Goal: Task Accomplishment & Management: Manage account settings

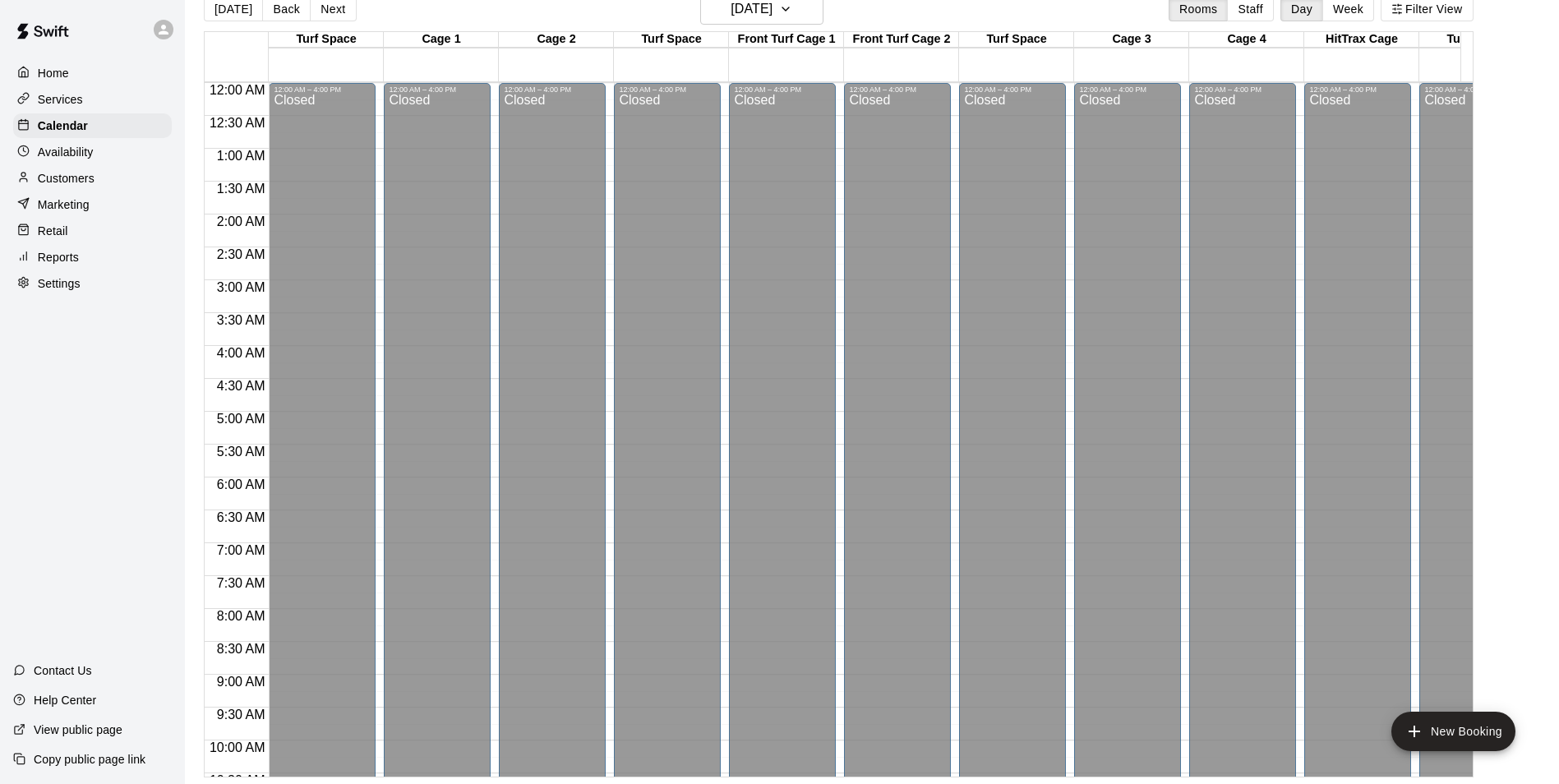
scroll to position [899, 0]
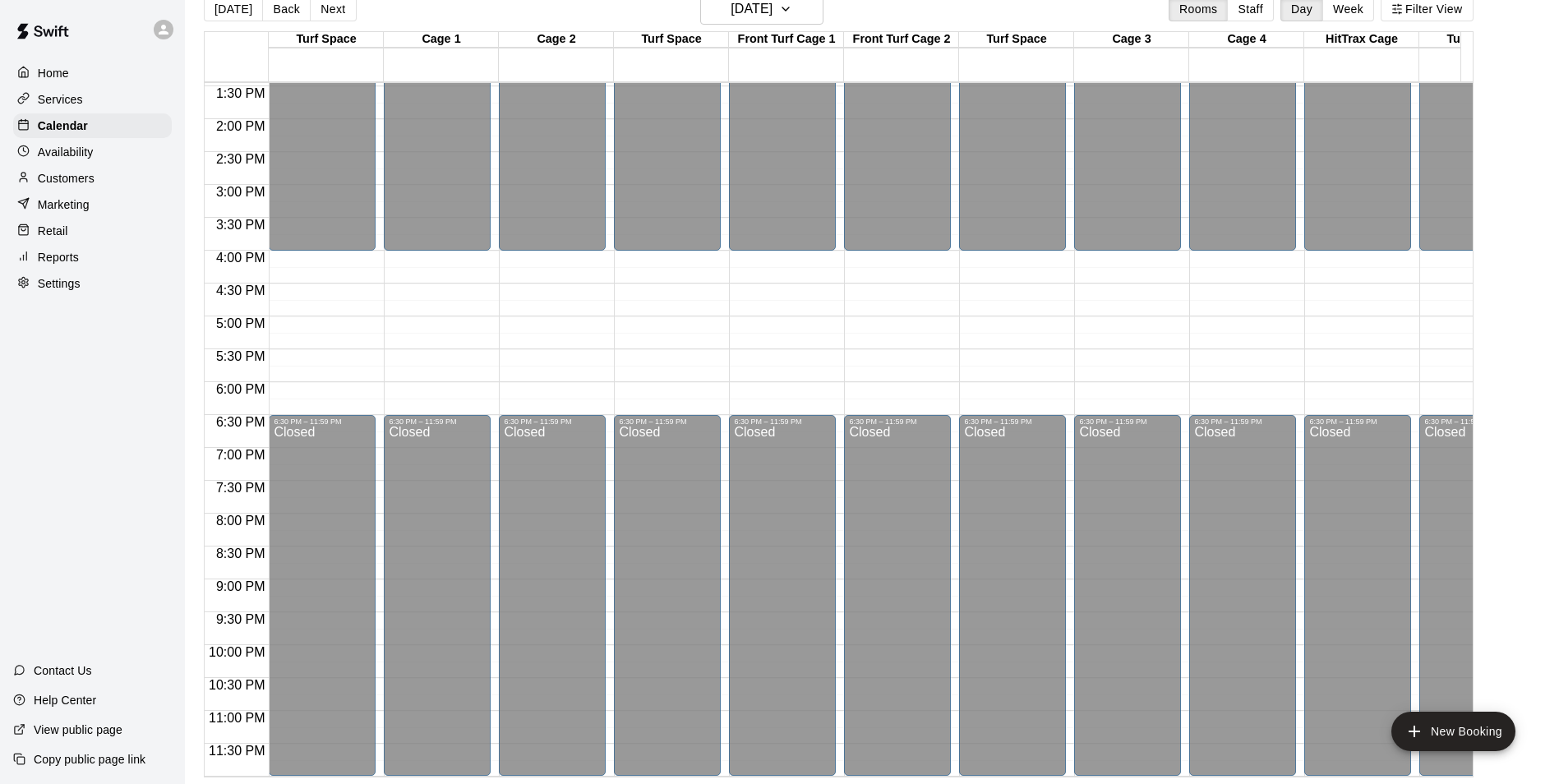
click at [77, 213] on p "Marketing" at bounding box center [64, 205] width 52 height 16
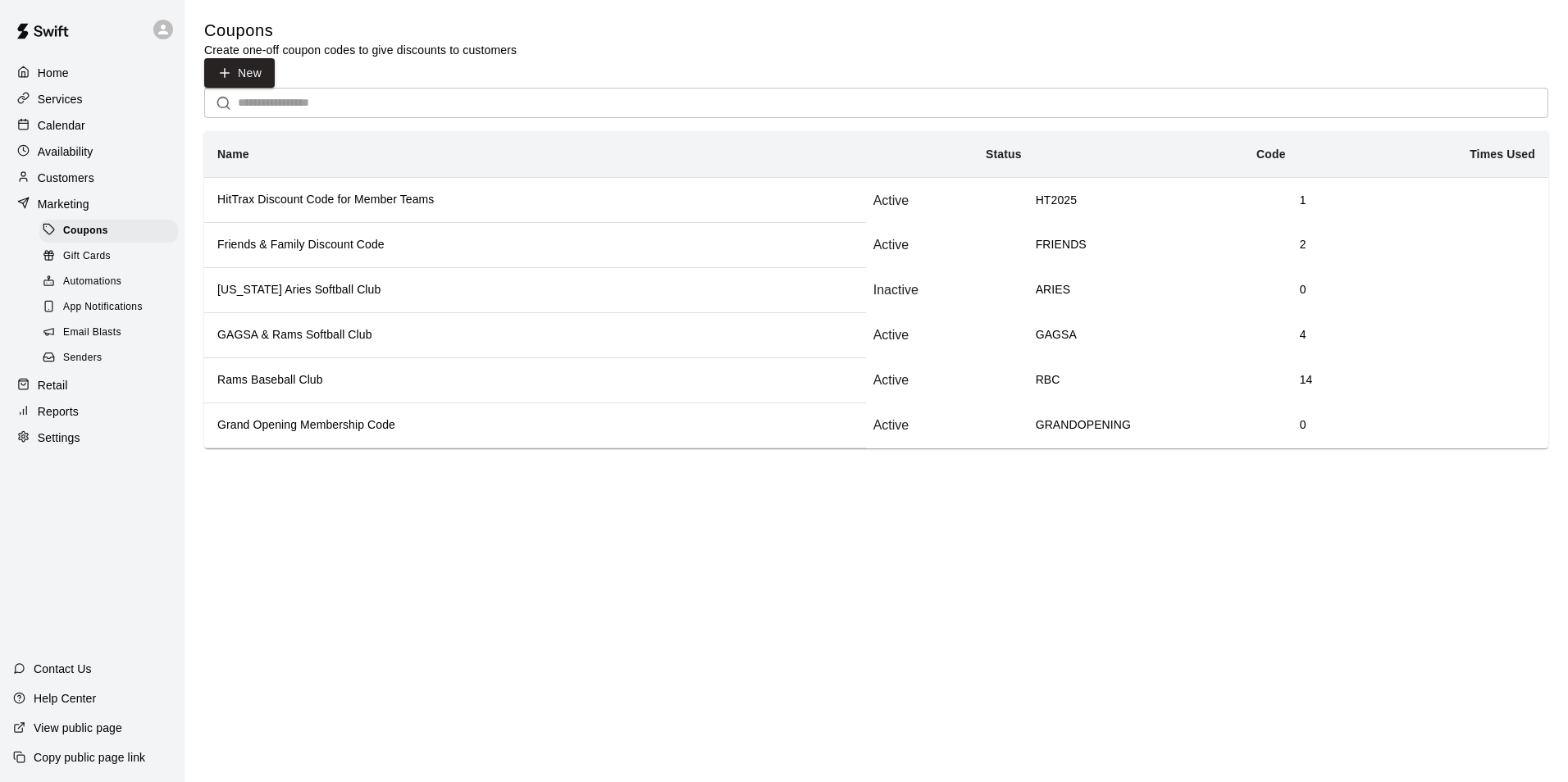
click at [332, 239] on h6 "Friends & Family Discount Code" at bounding box center [534, 245] width 635 height 18
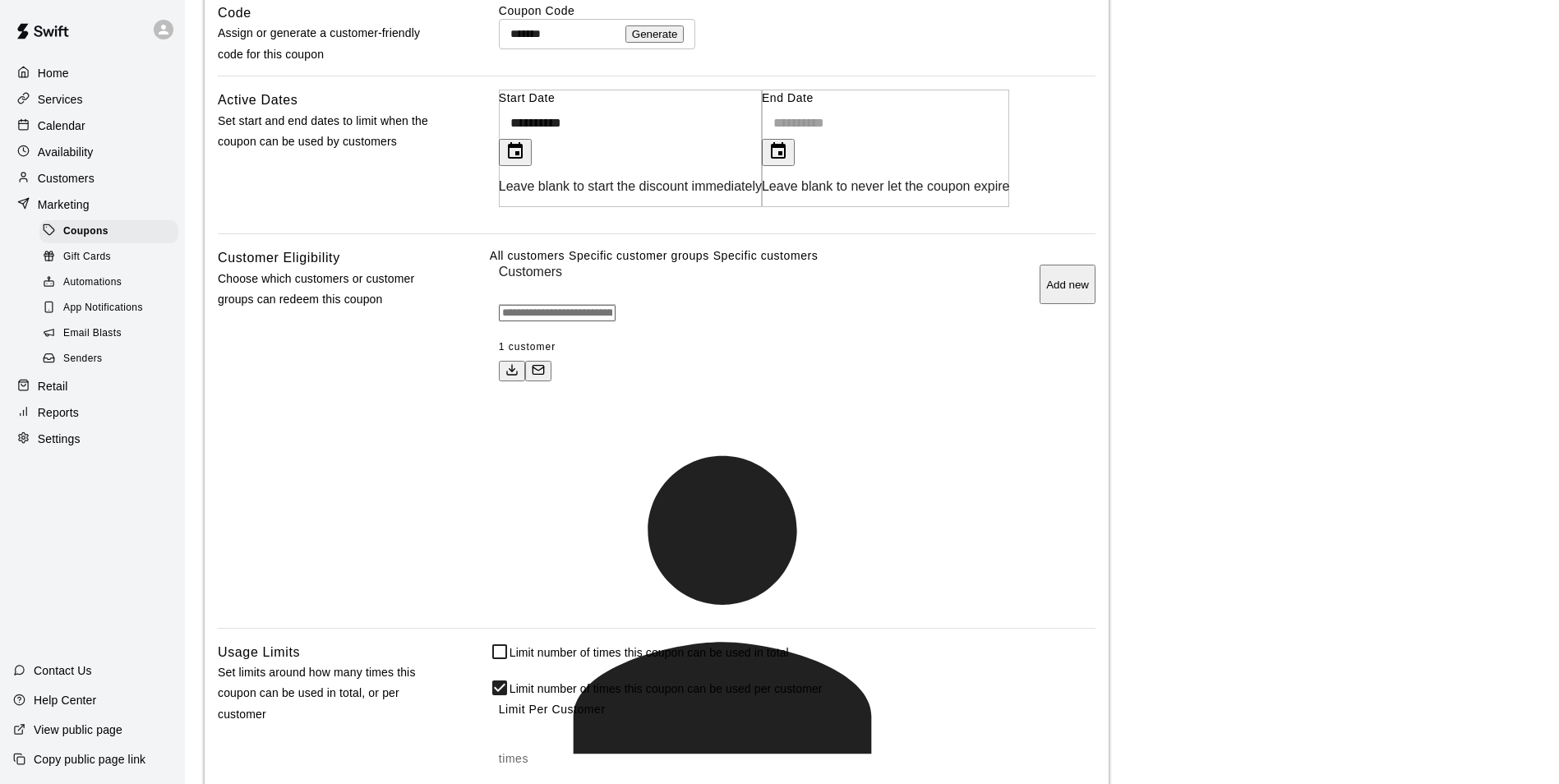
scroll to position [904, 0]
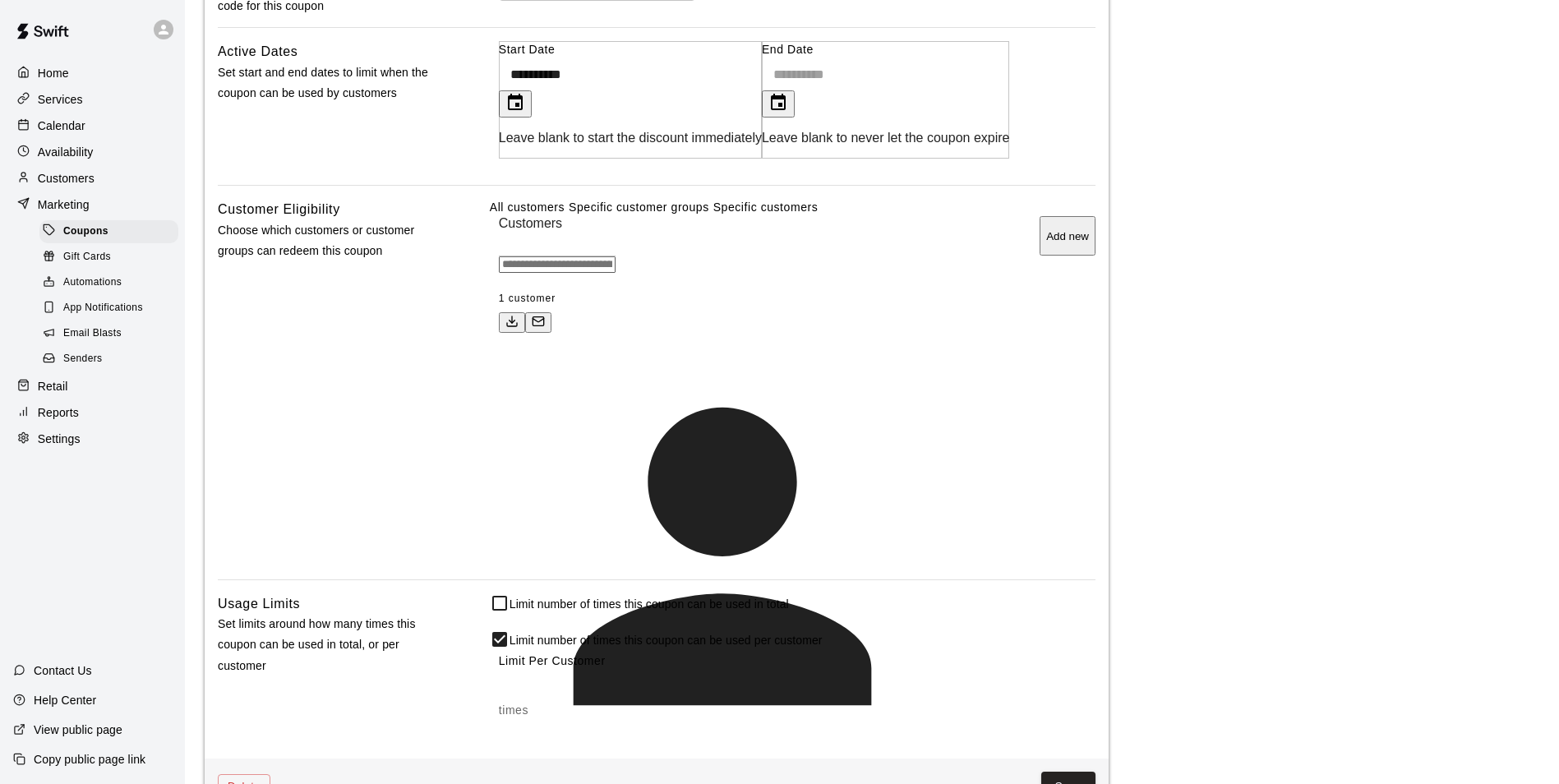
click at [594, 273] on input "Start typing to search customers..." at bounding box center [557, 265] width 116 height 16
type input "*"
click at [444, 412] on div "Customer Eligibility Choose which customers or customer groups can redeem this …" at bounding box center [331, 388] width 228 height 379
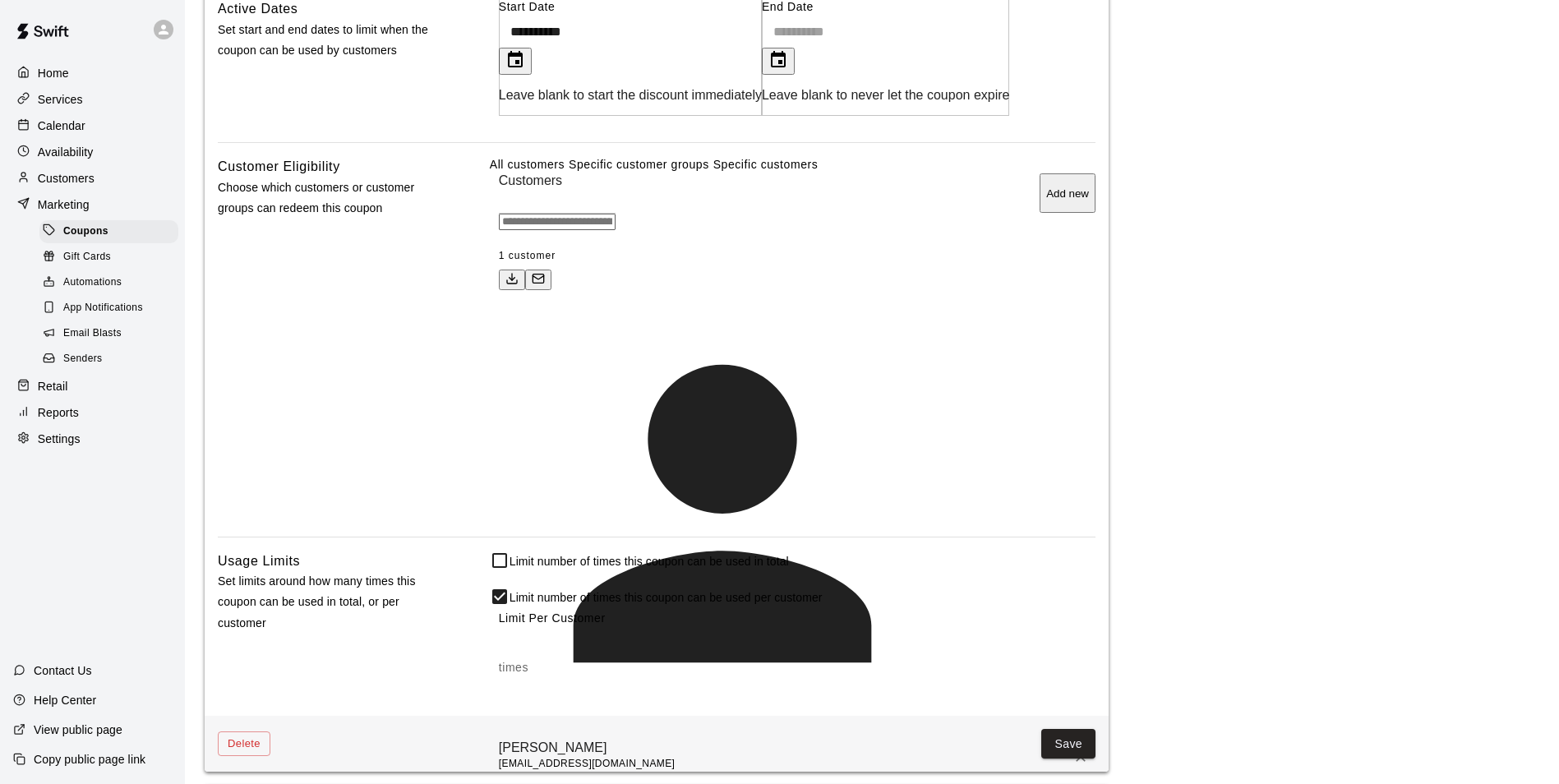
scroll to position [986, 0]
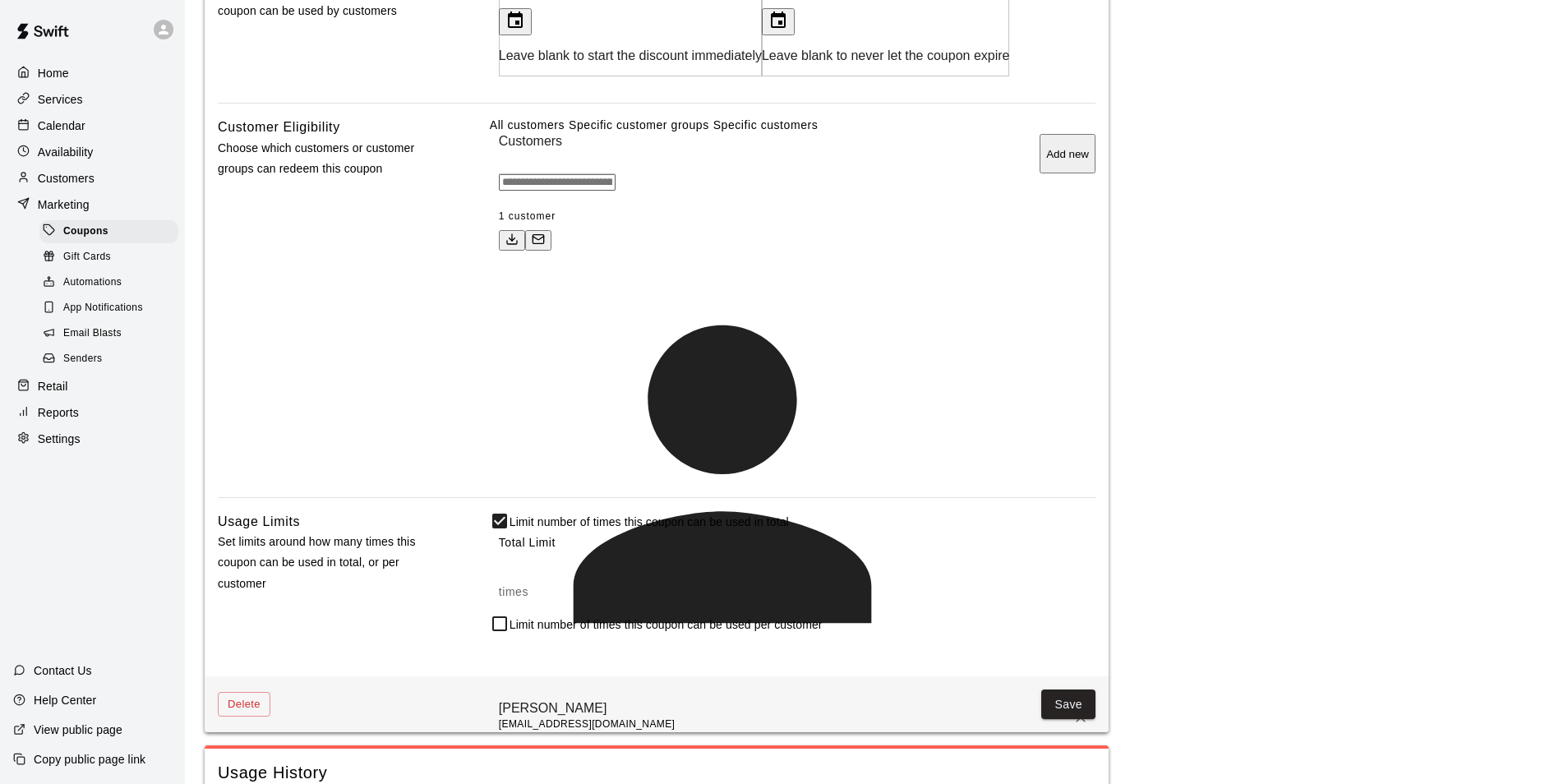
click at [549, 550] on input "*" at bounding box center [802, 567] width 609 height 33
click at [535, 588] on input "*" at bounding box center [802, 603] width 609 height 33
type input "*"
click at [1059, 689] on button "Save" at bounding box center [1069, 704] width 55 height 30
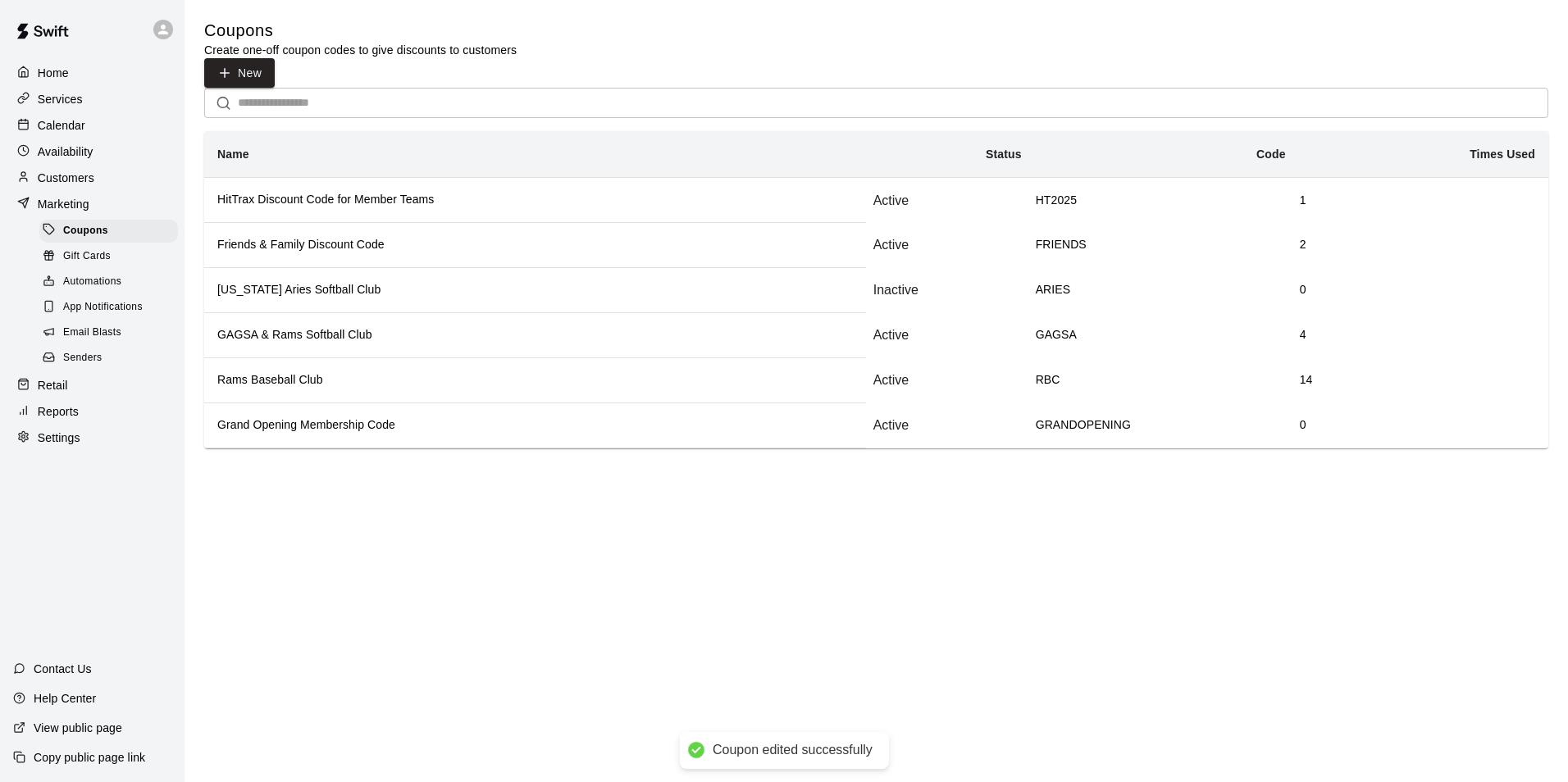
click at [336, 236] on h6 "Friends & Family Discount Code" at bounding box center [534, 245] width 635 height 18
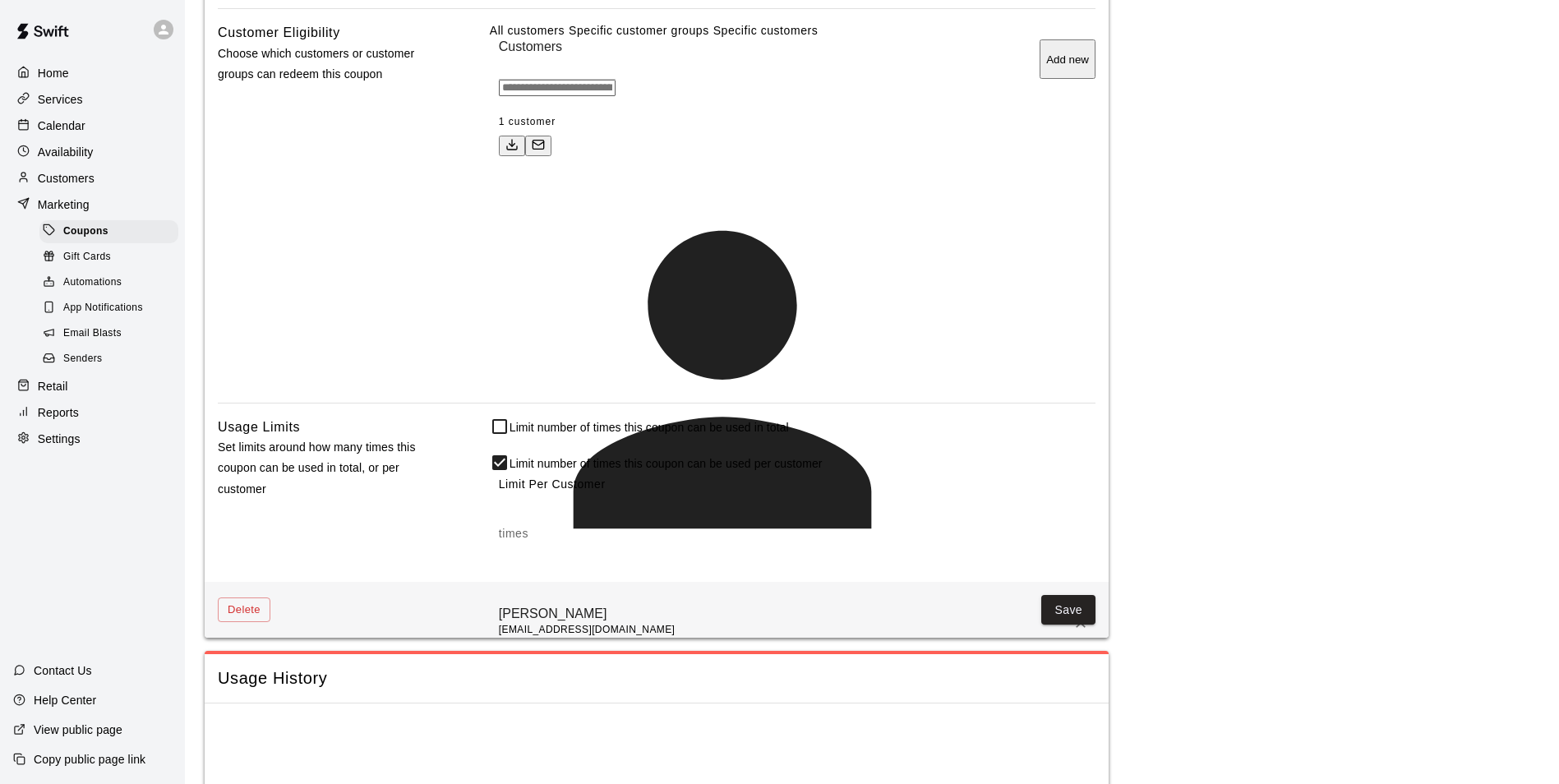
scroll to position [1205, 0]
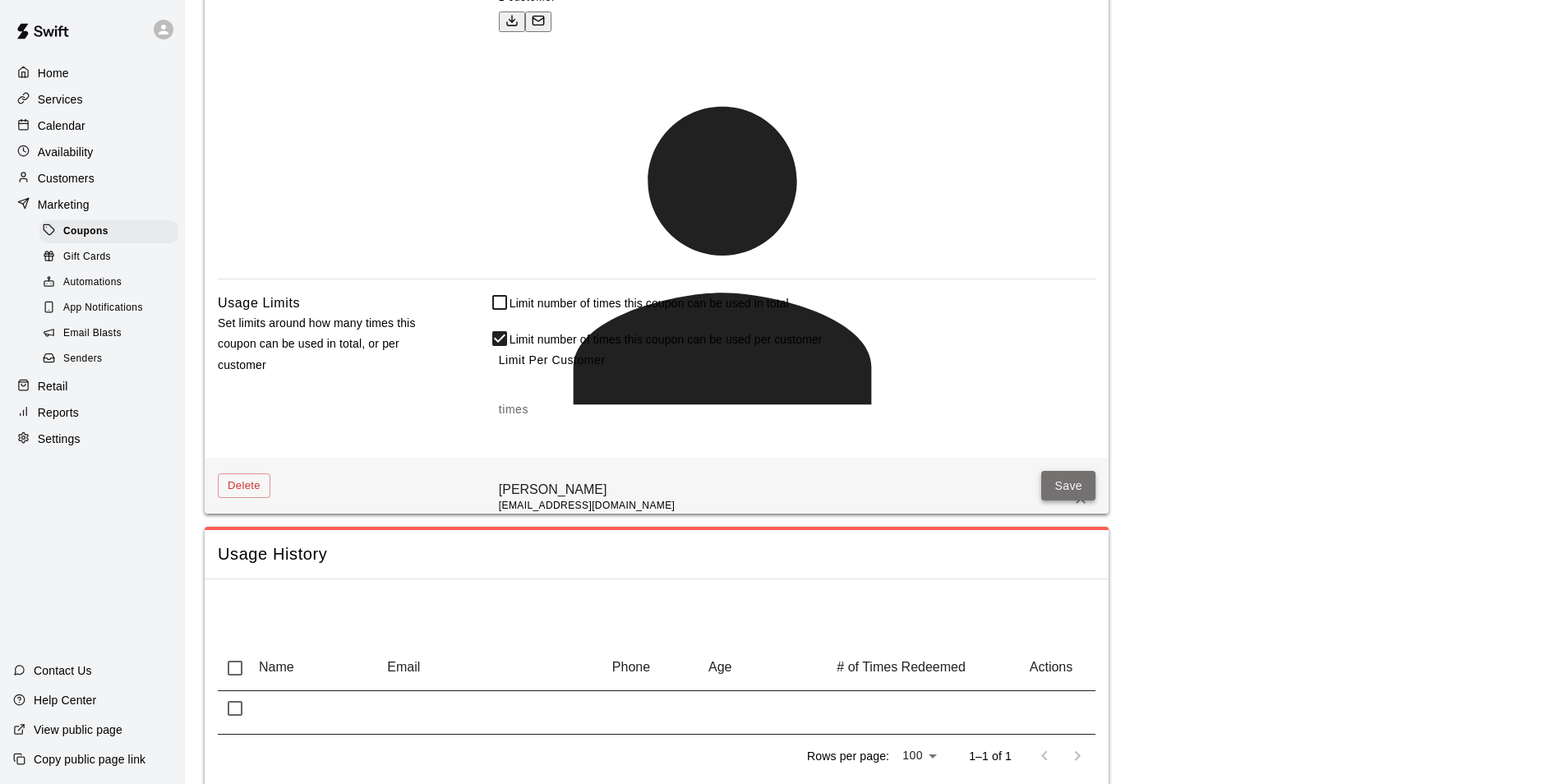
click at [1081, 471] on button "Save" at bounding box center [1069, 486] width 55 height 30
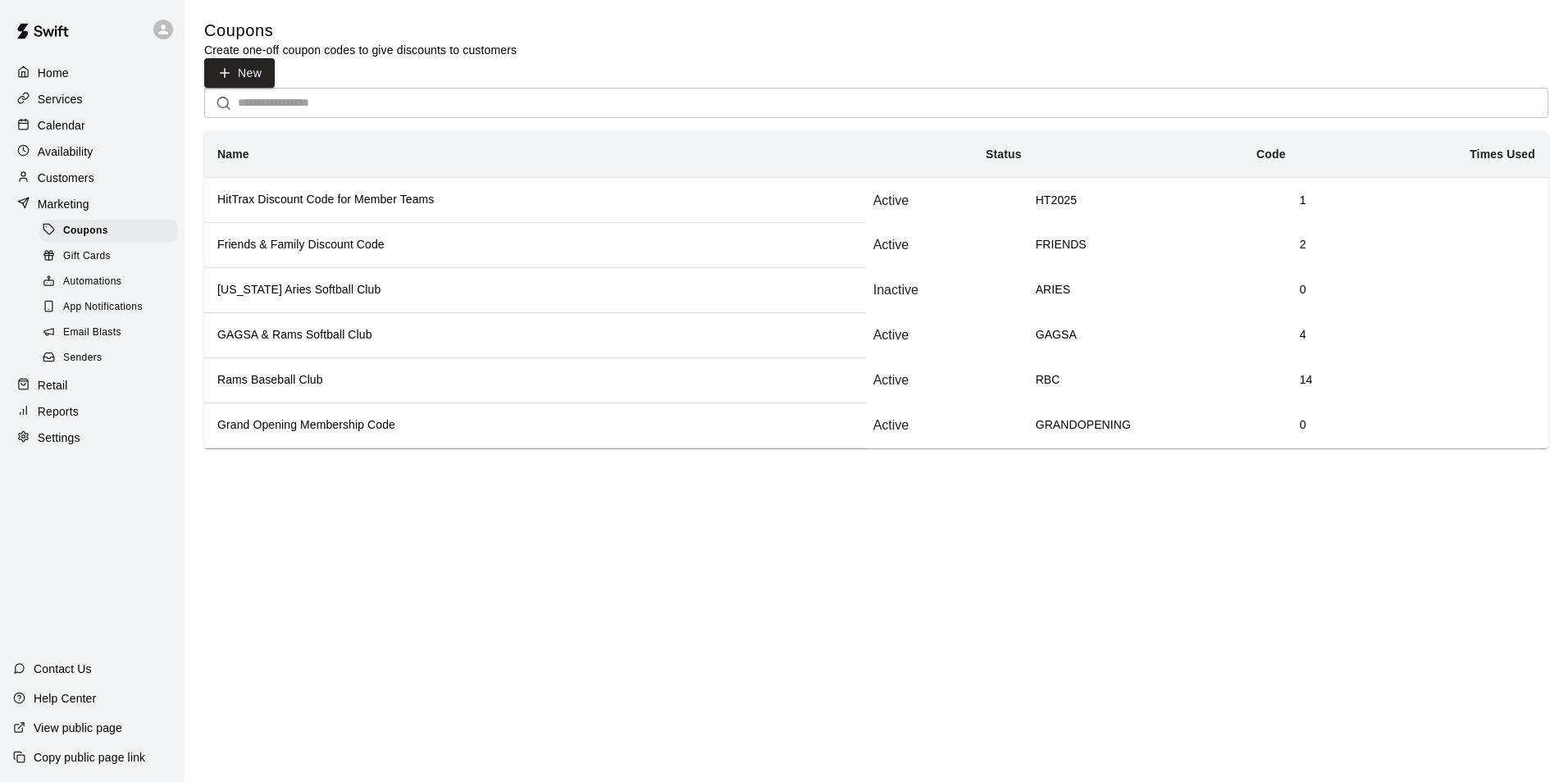
click at [297, 200] on th "HitTrax Discount Code for Member Teams" at bounding box center [534, 200] width 662 height 45
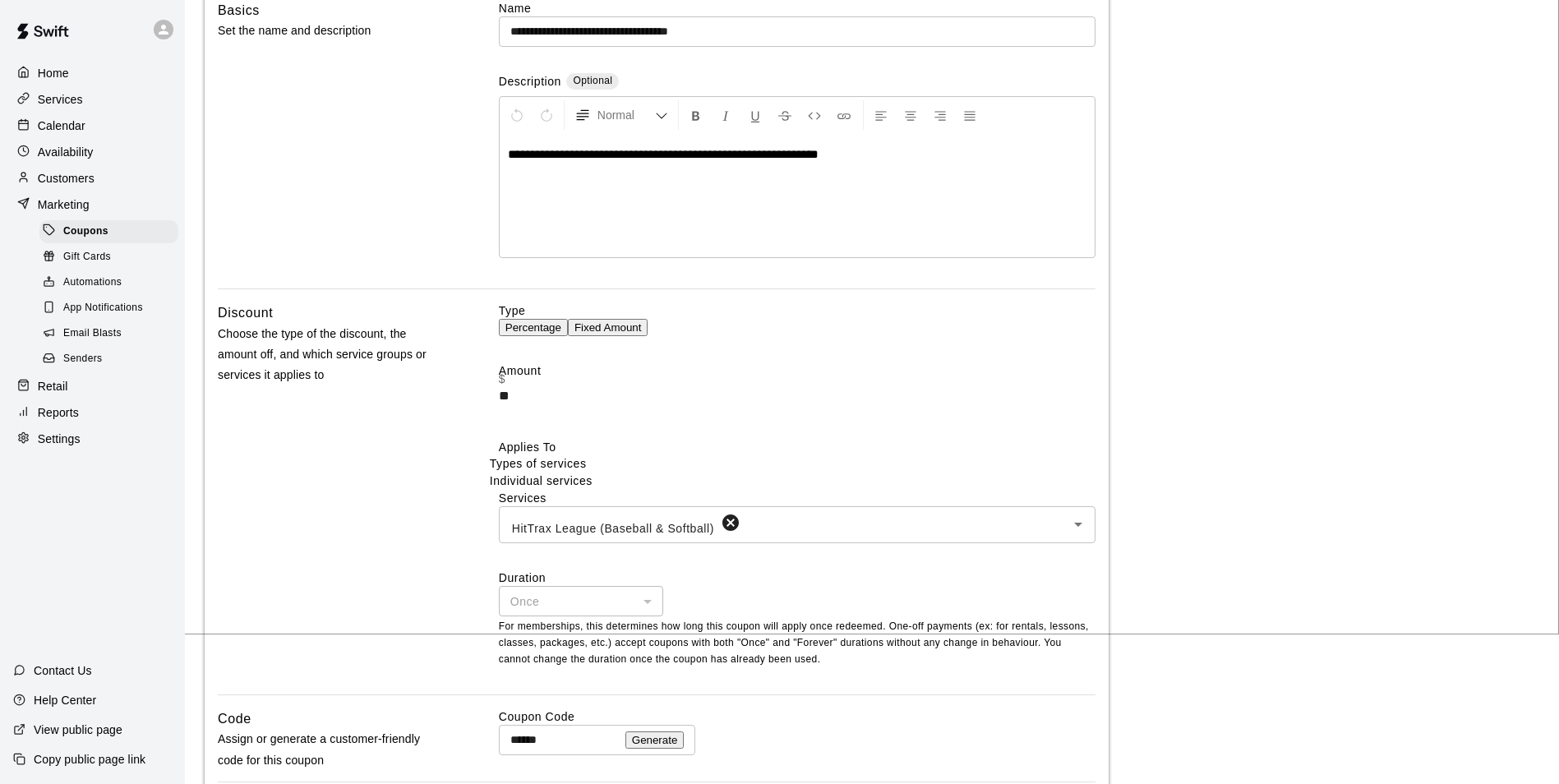
scroll to position [165, 0]
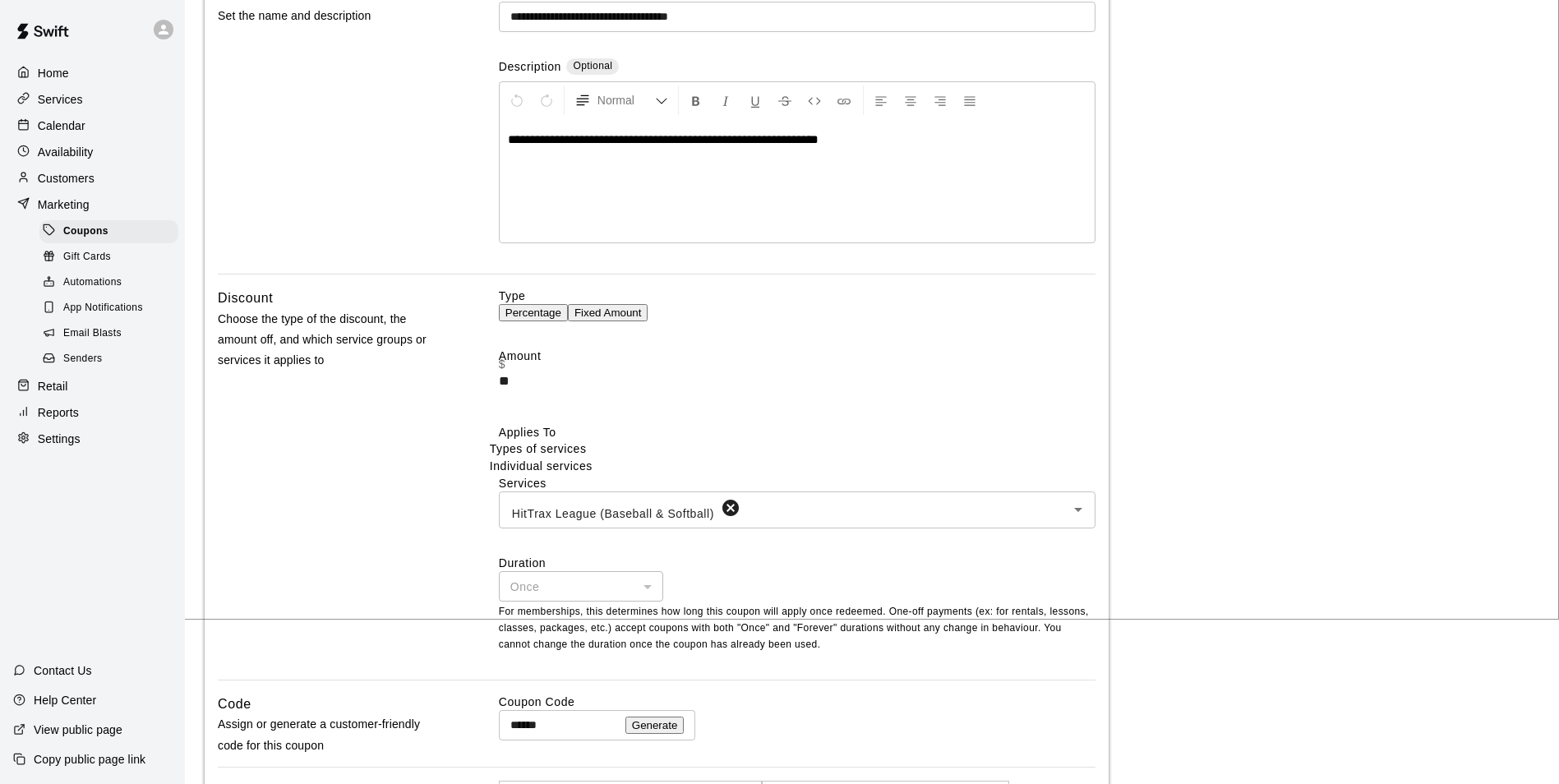
click at [568, 316] on button "Percentage" at bounding box center [533, 312] width 69 height 17
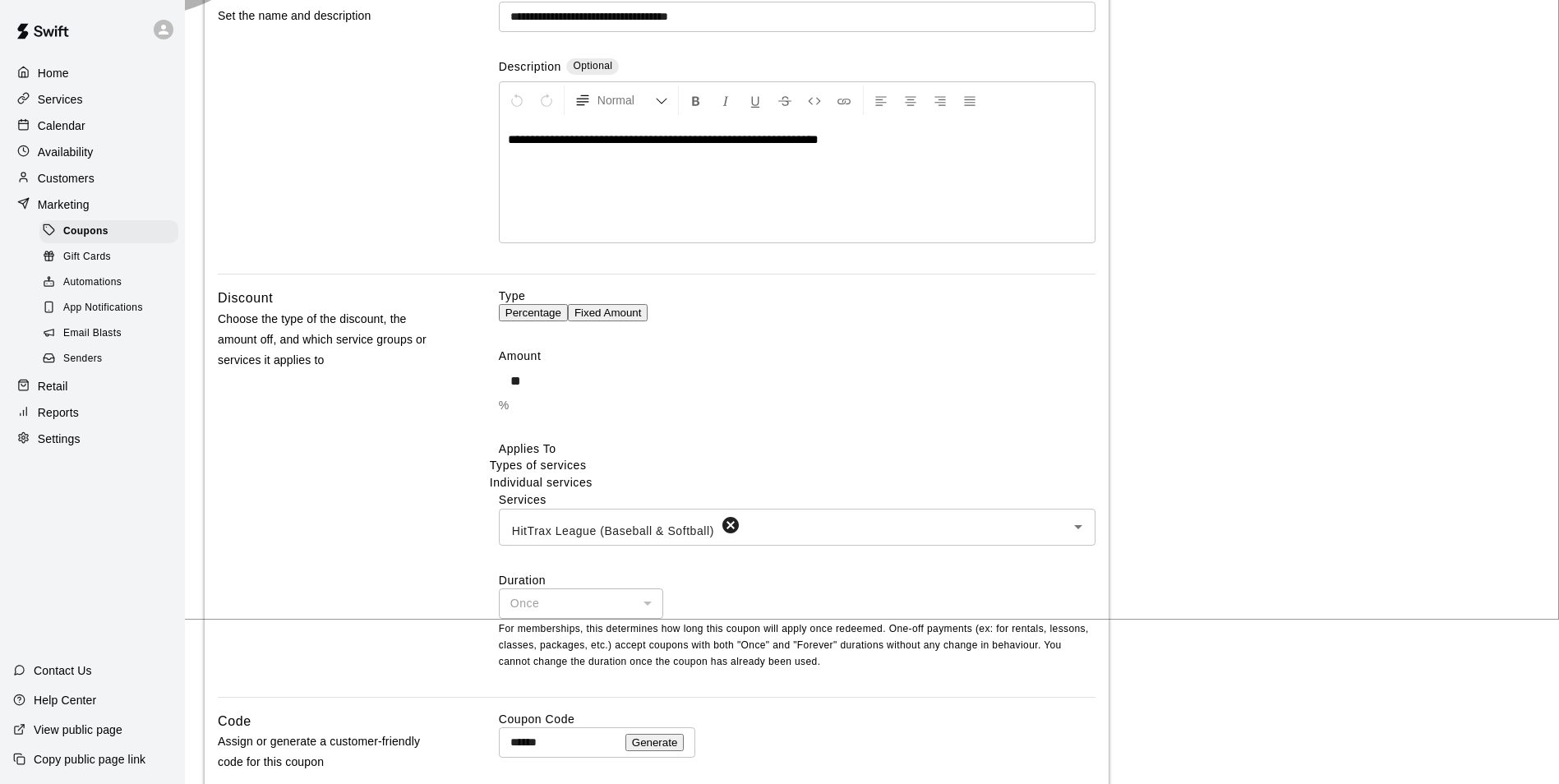
click at [649, 321] on button "Fixed Amount" at bounding box center [608, 312] width 81 height 17
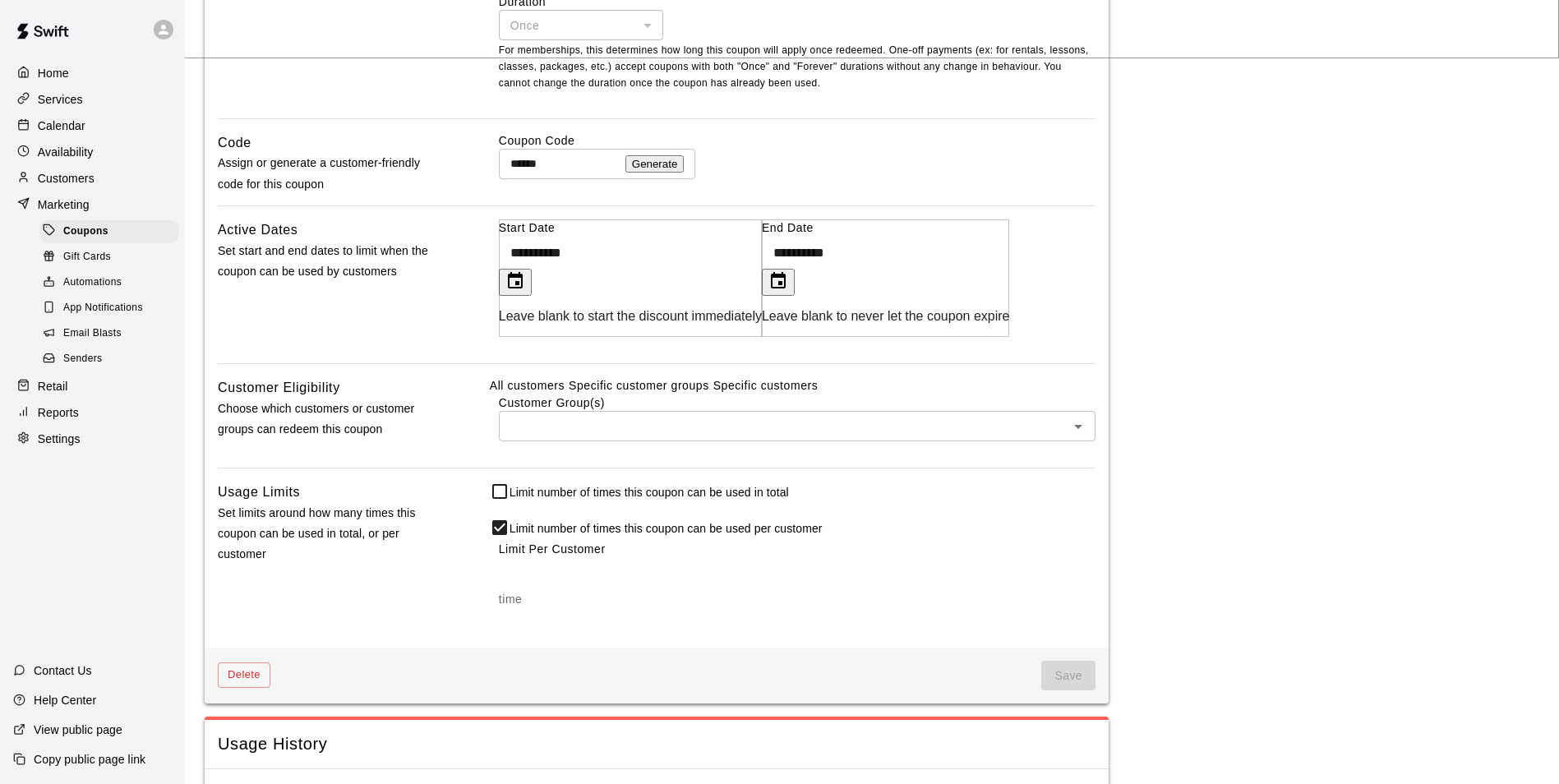
scroll to position [739, 0]
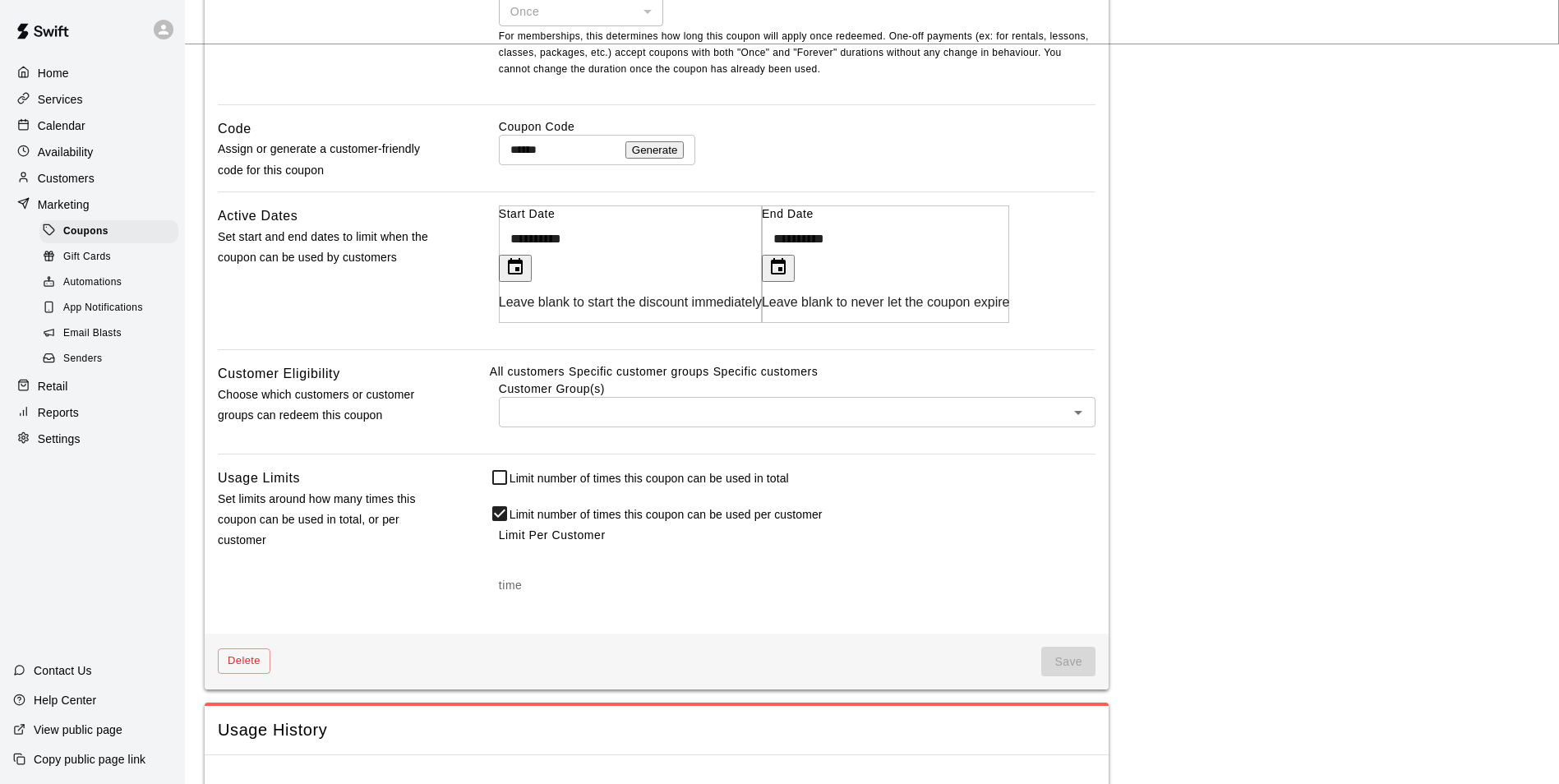
click at [606, 427] on div "​" at bounding box center [797, 411] width 597 height 30
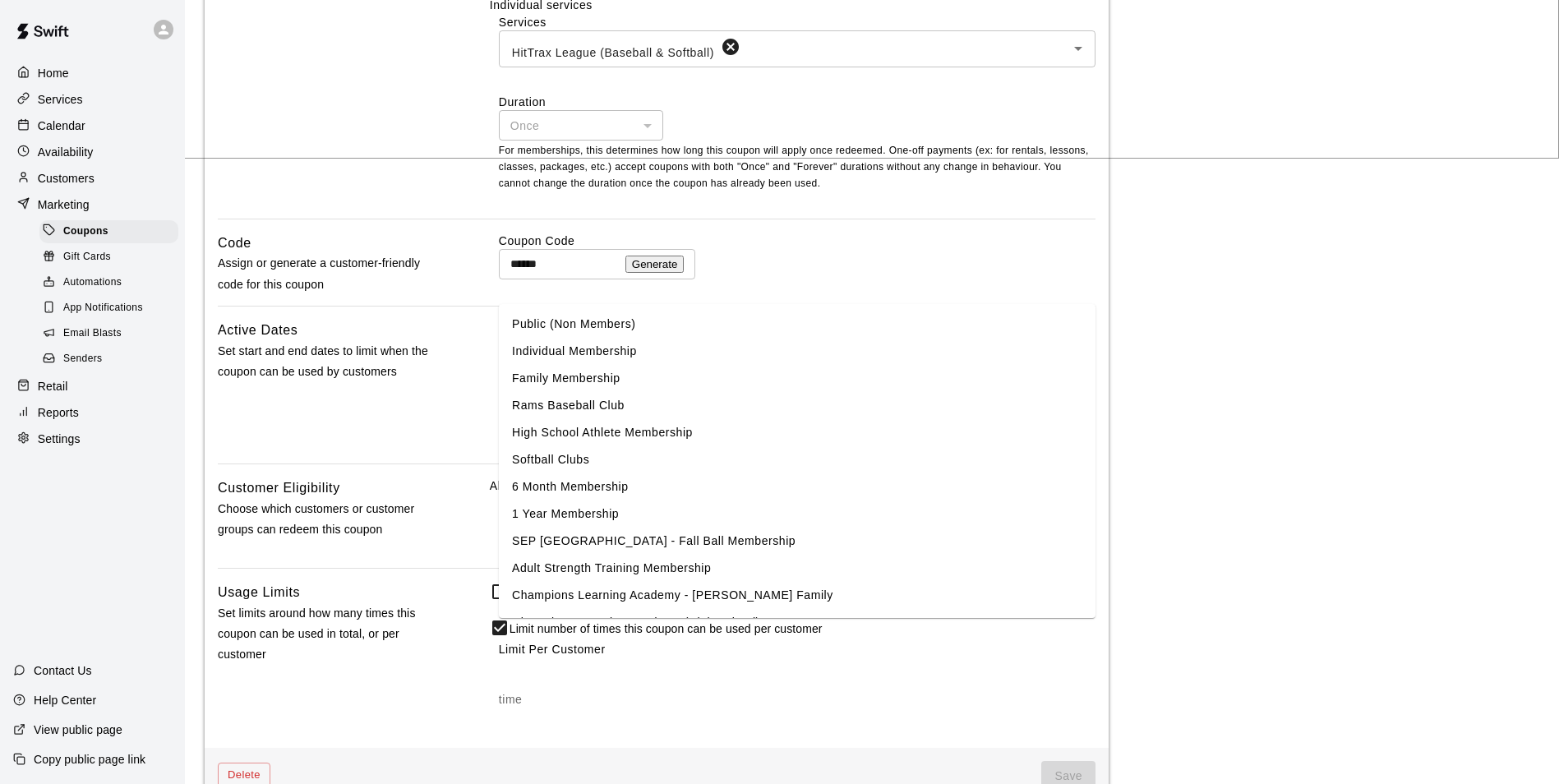
scroll to position [576, 0]
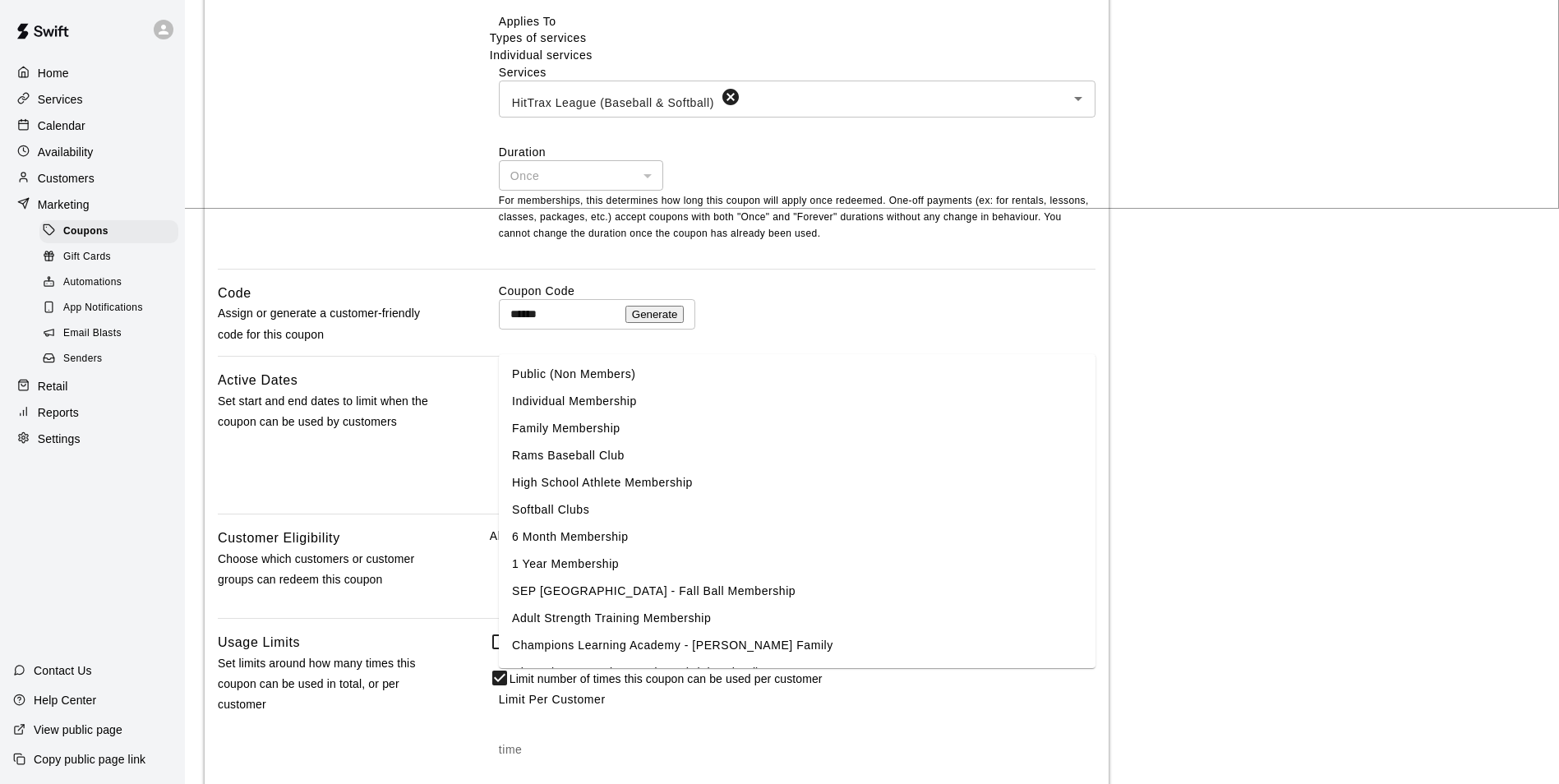
click at [615, 507] on li "Softball Clubs" at bounding box center [797, 510] width 597 height 27
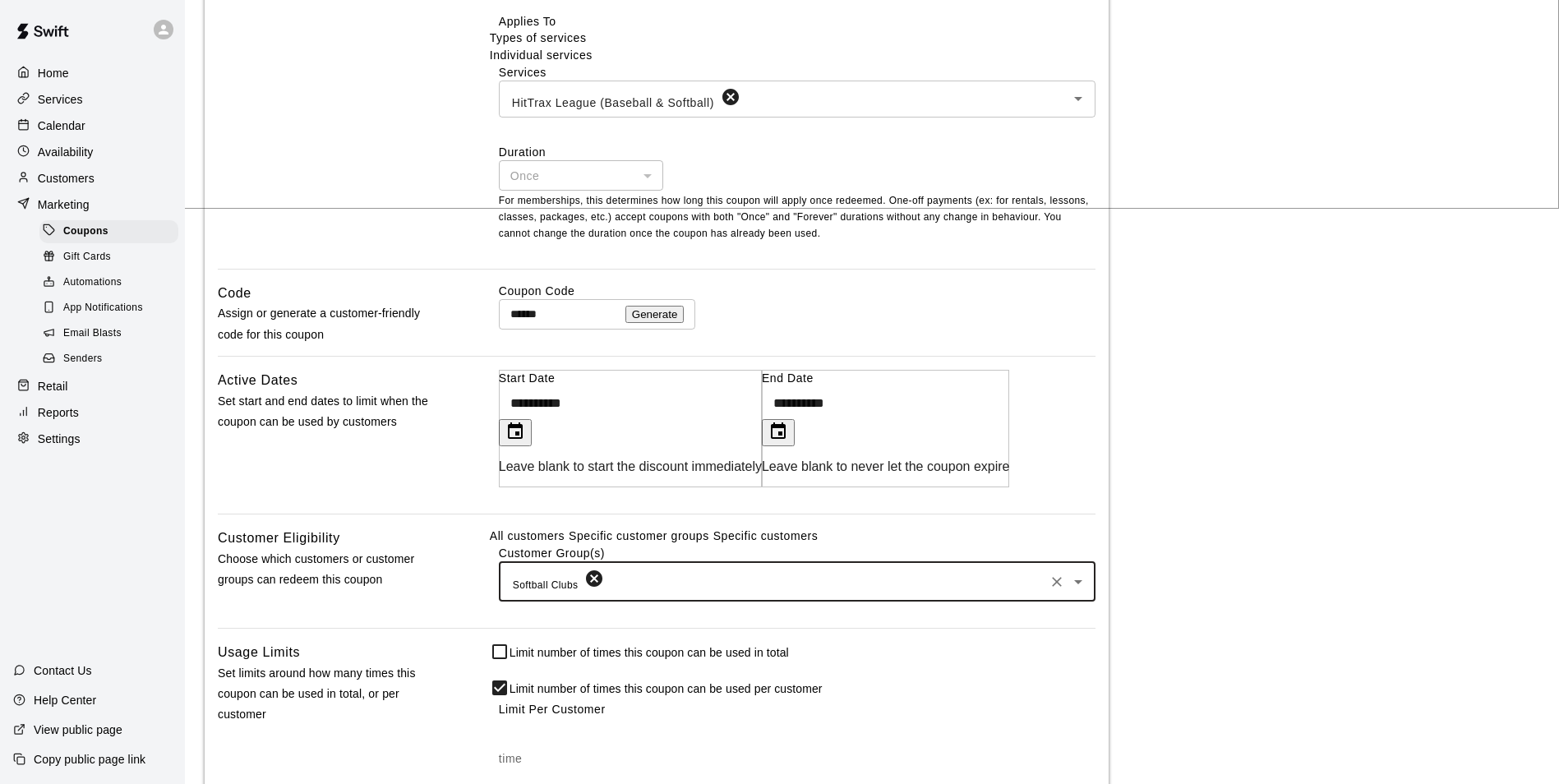
click at [706, 592] on input "text" at bounding box center [824, 581] width 436 height 21
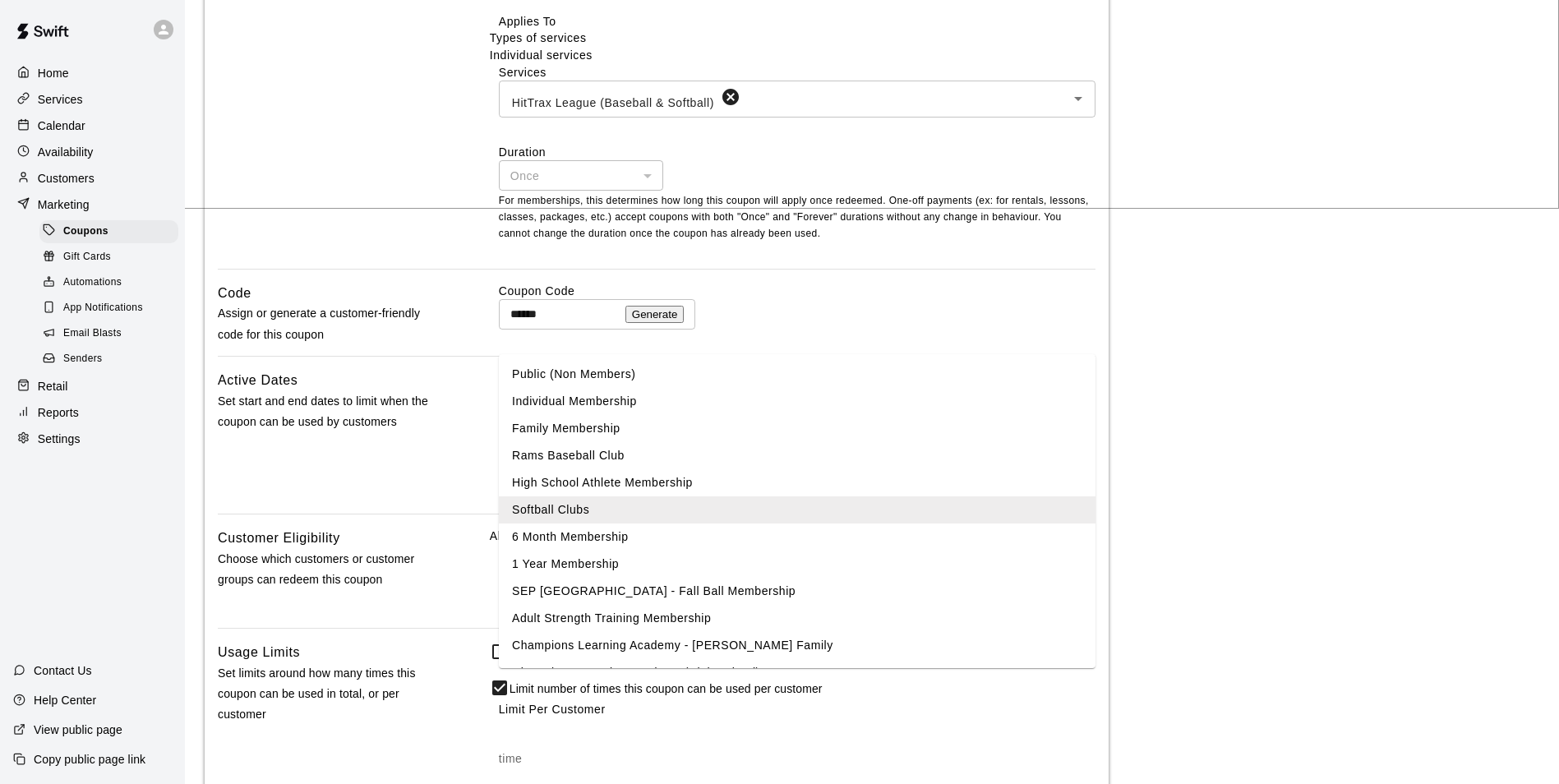
click at [669, 490] on li "High School Athlete Membership" at bounding box center [797, 483] width 597 height 27
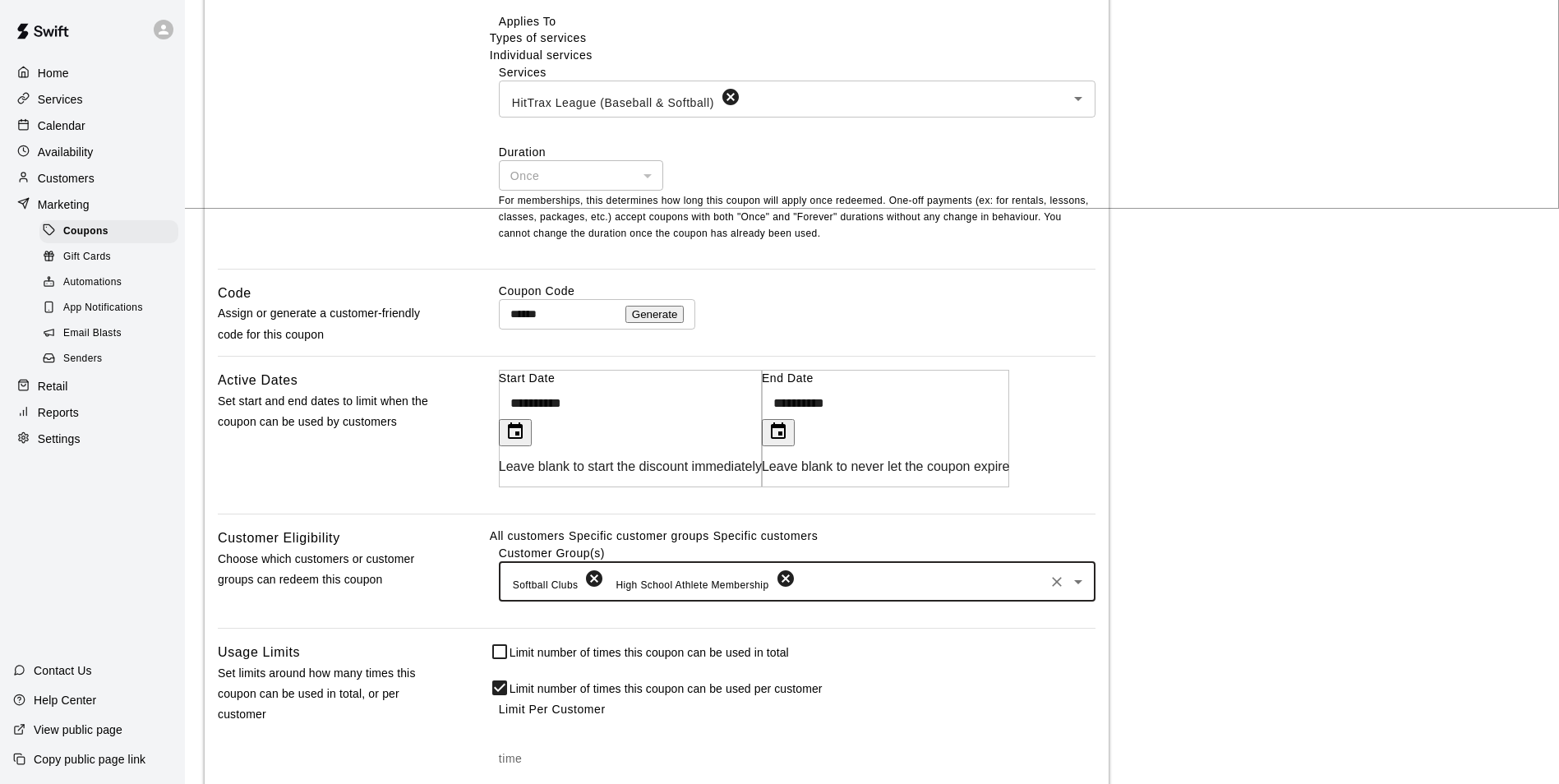
click at [824, 592] on input "text" at bounding box center [920, 581] width 245 height 21
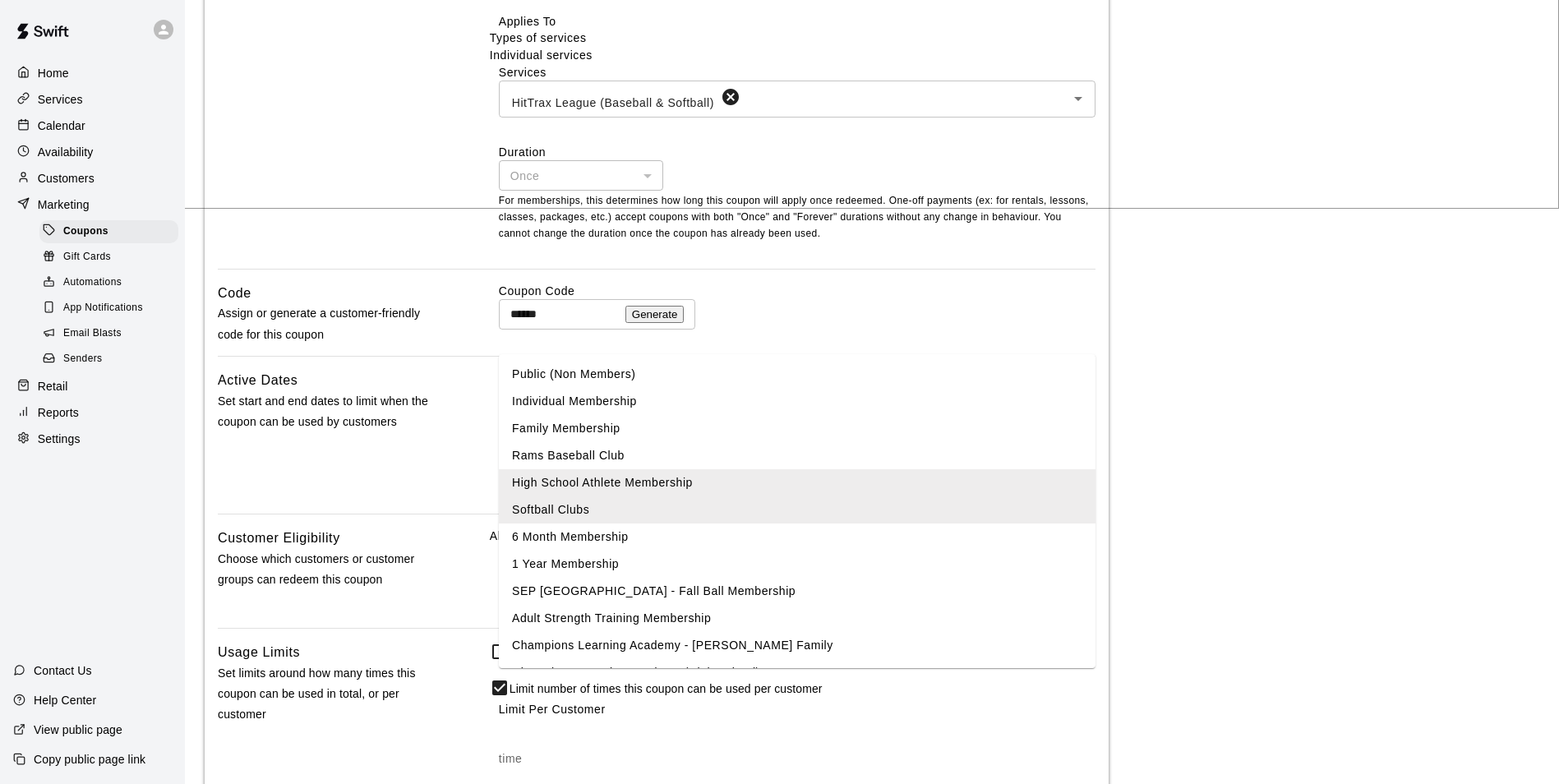
click at [605, 448] on li "Rams Baseball Club" at bounding box center [797, 456] width 597 height 27
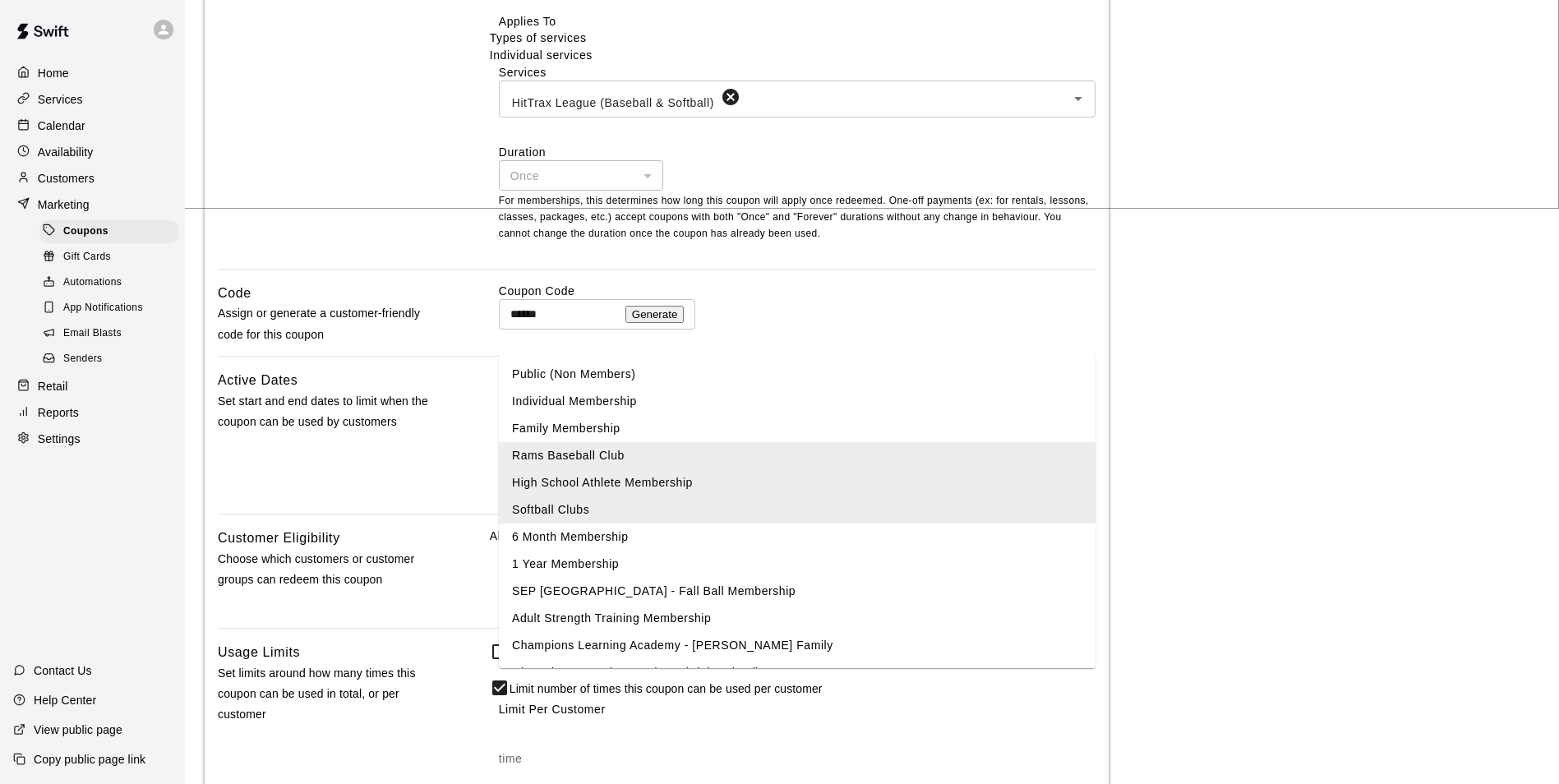
click at [936, 592] on input "text" at bounding box center [986, 581] width 112 height 21
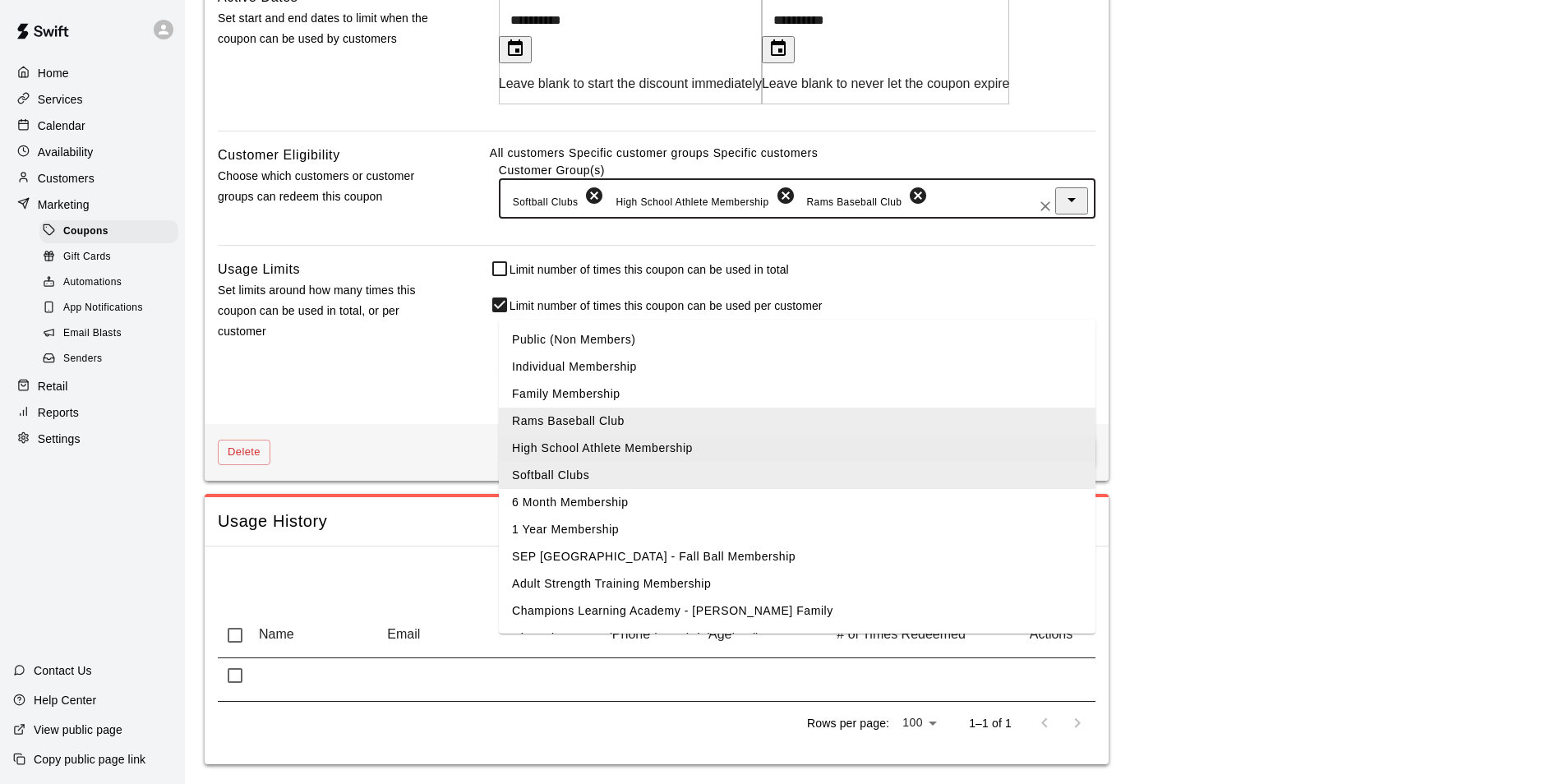
scroll to position [986, 0]
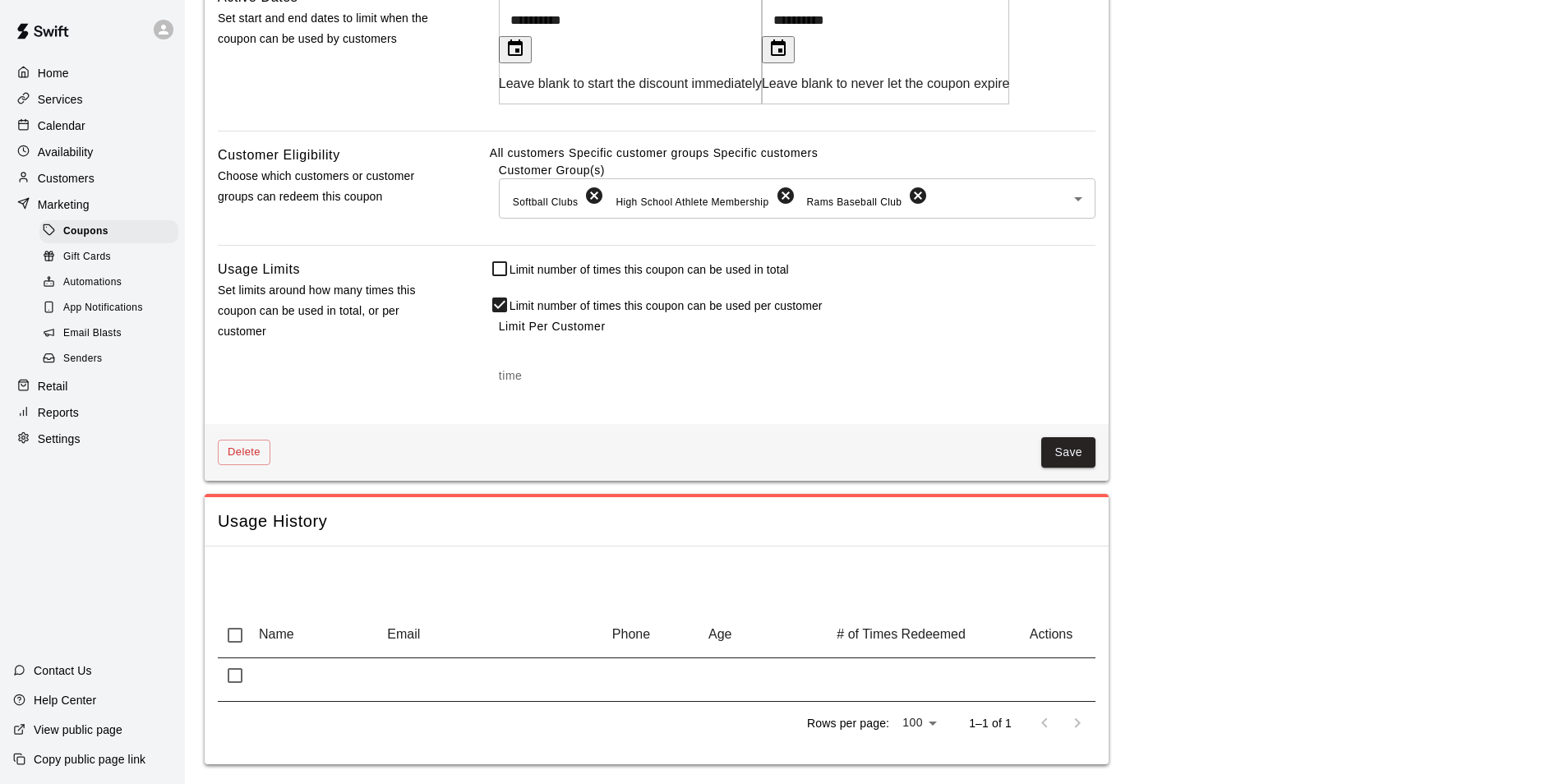
click at [1073, 449] on button "Save" at bounding box center [1069, 452] width 55 height 30
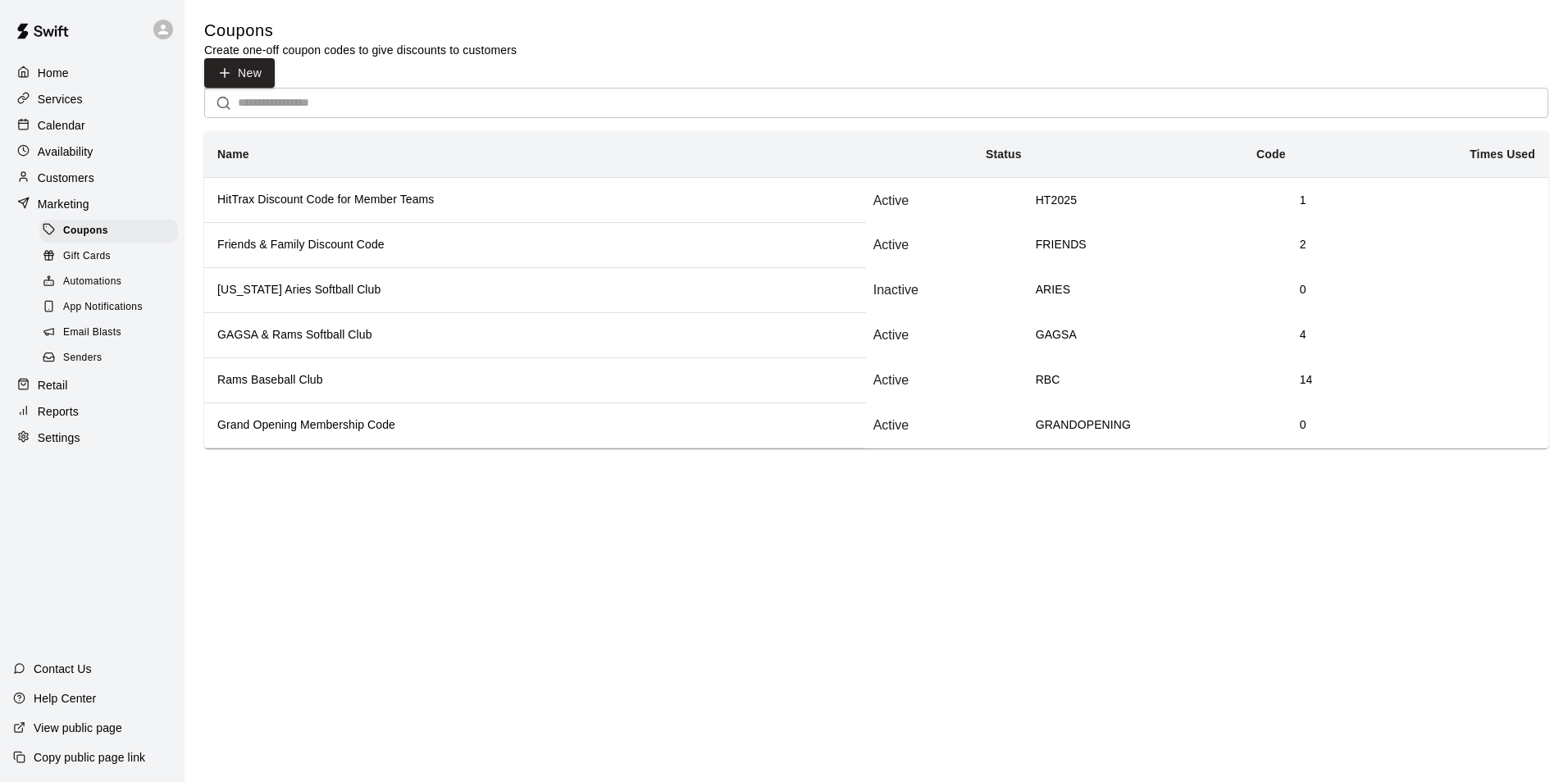
click at [76, 104] on p "Services" at bounding box center [61, 99] width 45 height 16
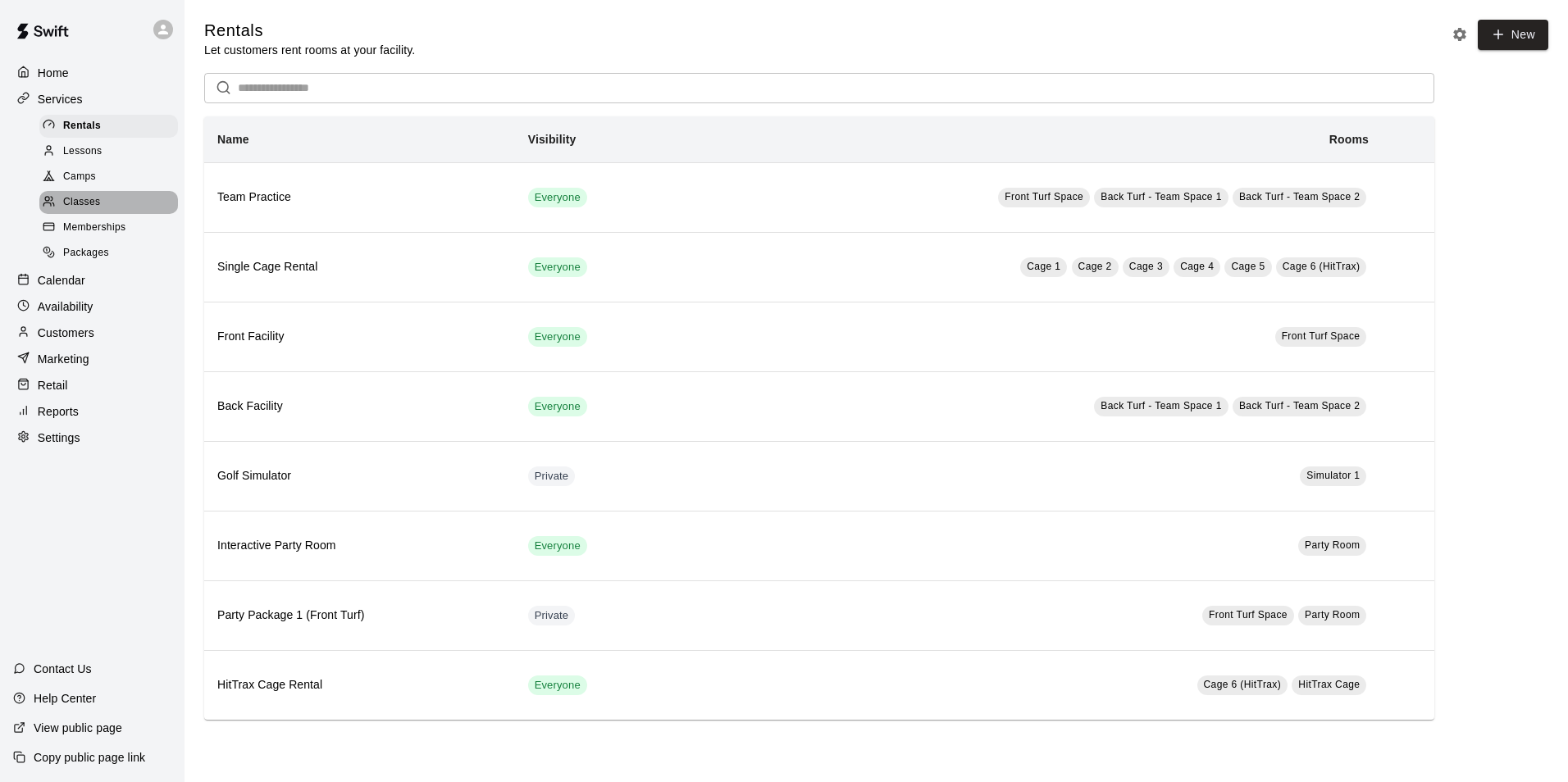
click at [106, 206] on div "Classes" at bounding box center [108, 202] width 139 height 23
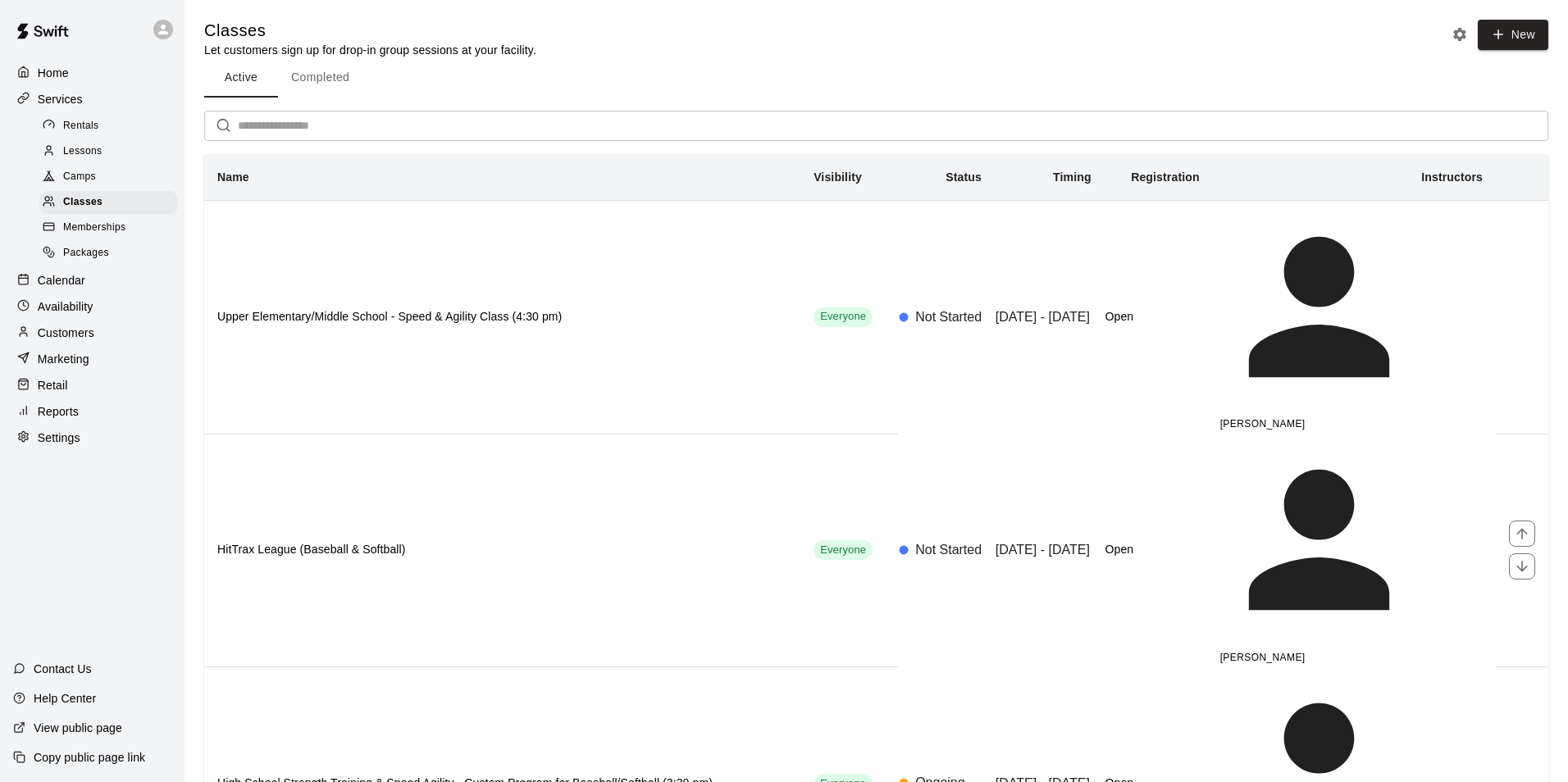
click at [354, 541] on h6 "HitTrax League (Baseball & Softball)" at bounding box center [502, 550] width 570 height 18
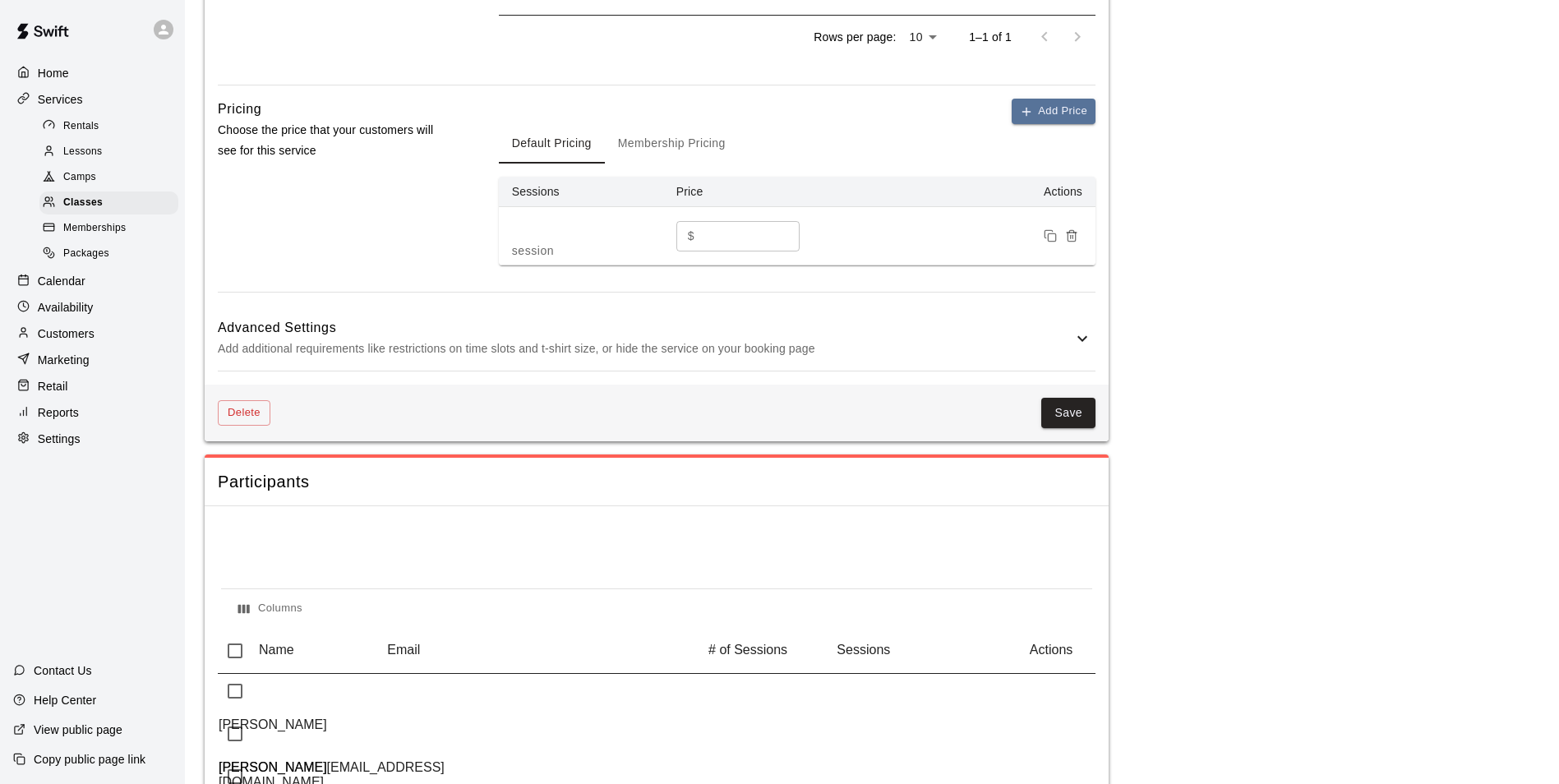
scroll to position [1151, 0]
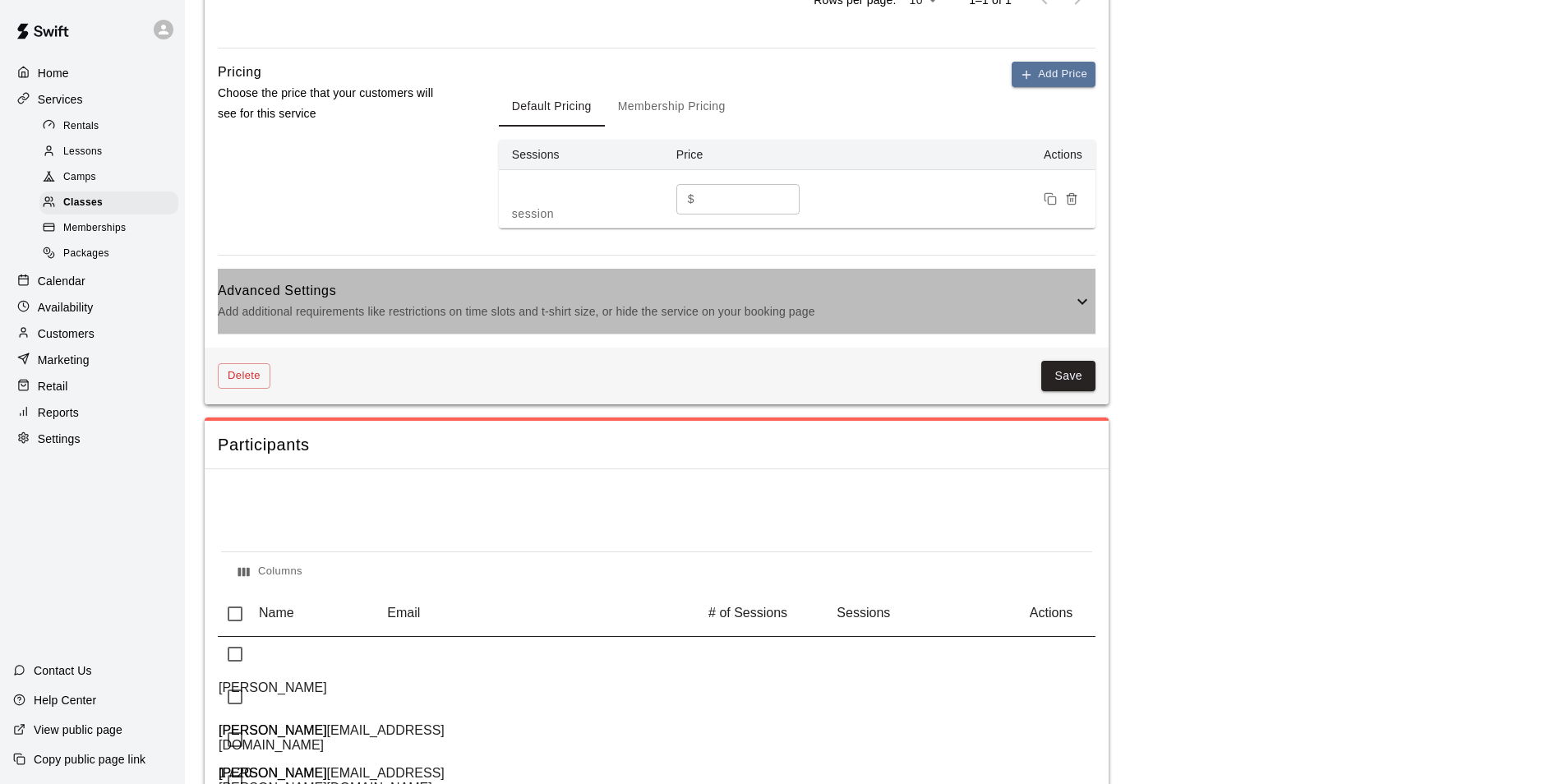
click at [1081, 311] on icon at bounding box center [1082, 302] width 20 height 20
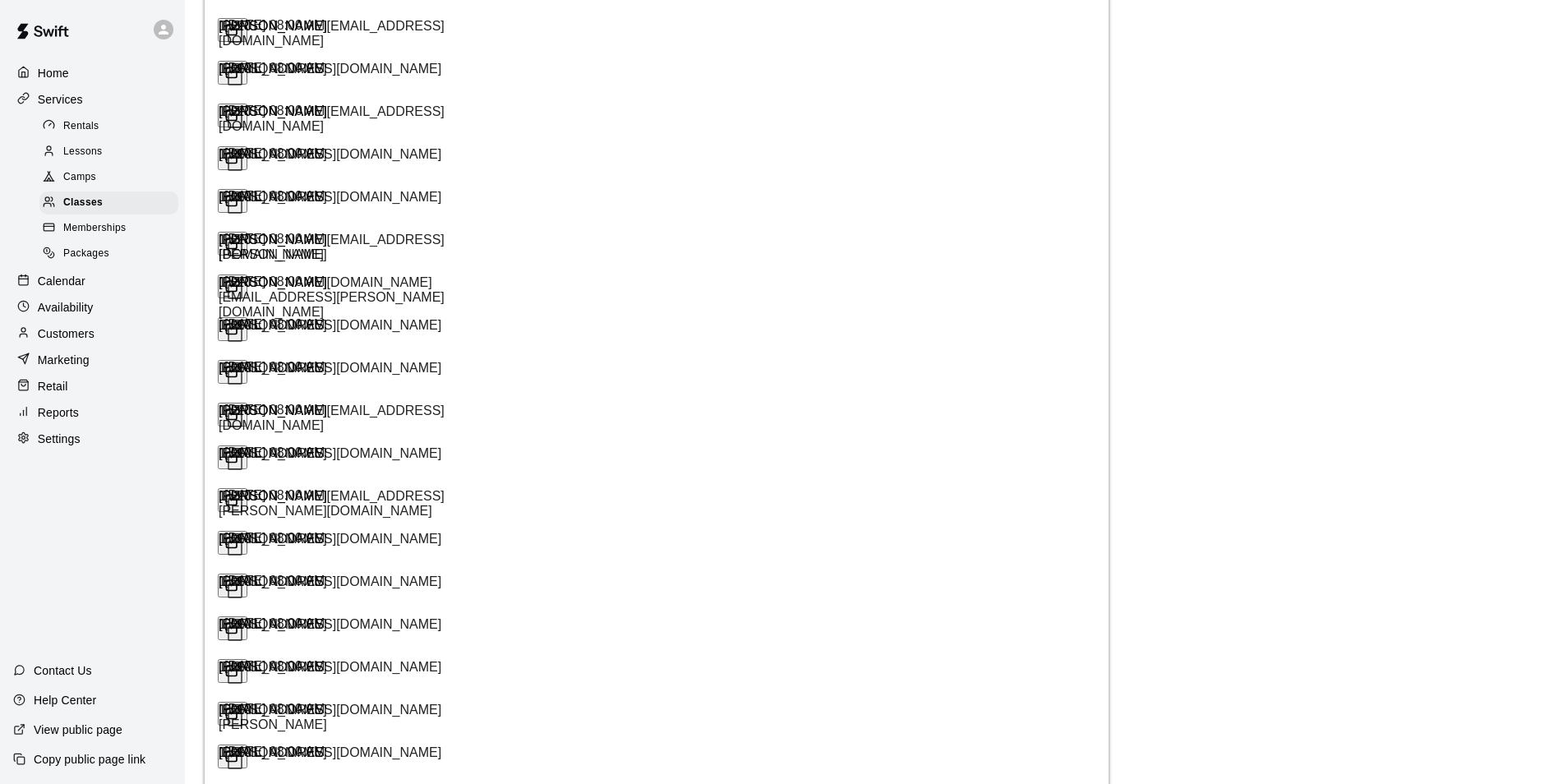
scroll to position [2425, 0]
